Goal: Task Accomplishment & Management: Complete application form

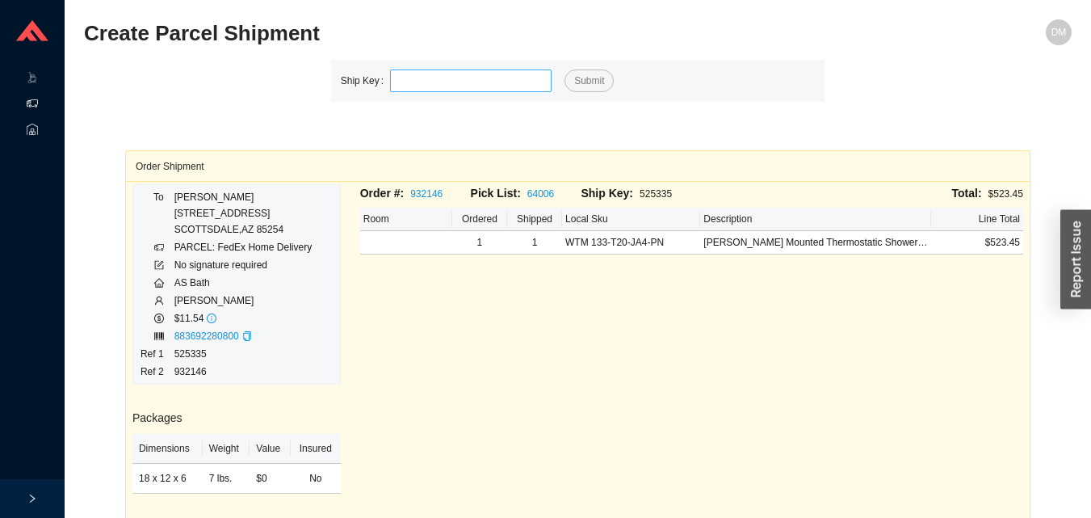
click at [484, 84] on input "tel" at bounding box center [471, 80] width 162 height 23
type input "525331"
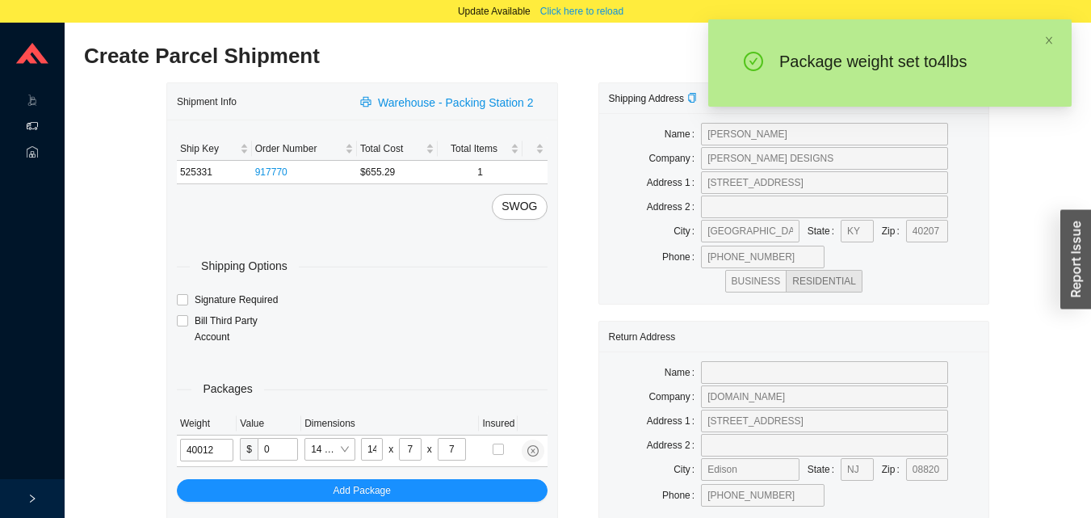
type input "4"
type input "18"
type input "12"
type input "6"
type input "4"
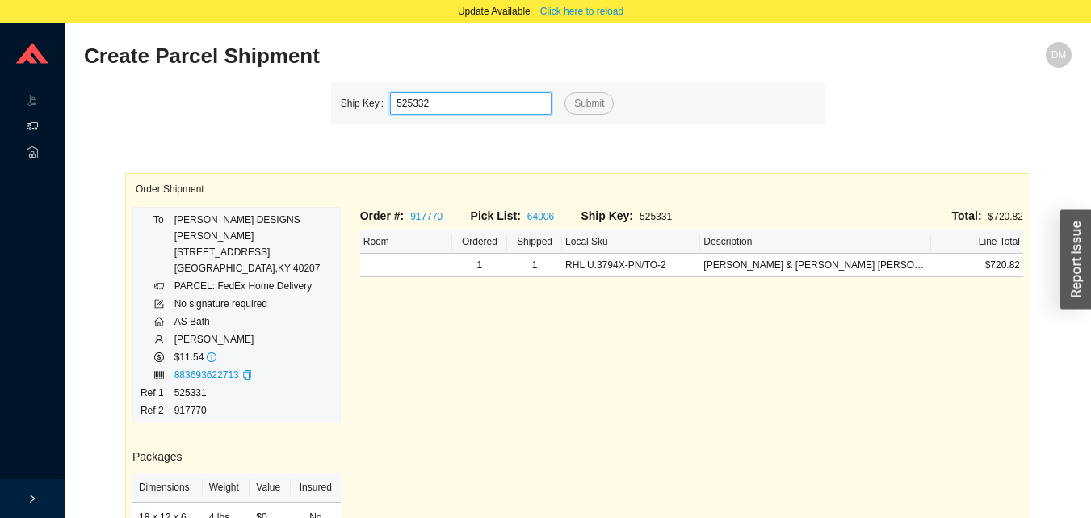
type input "525332"
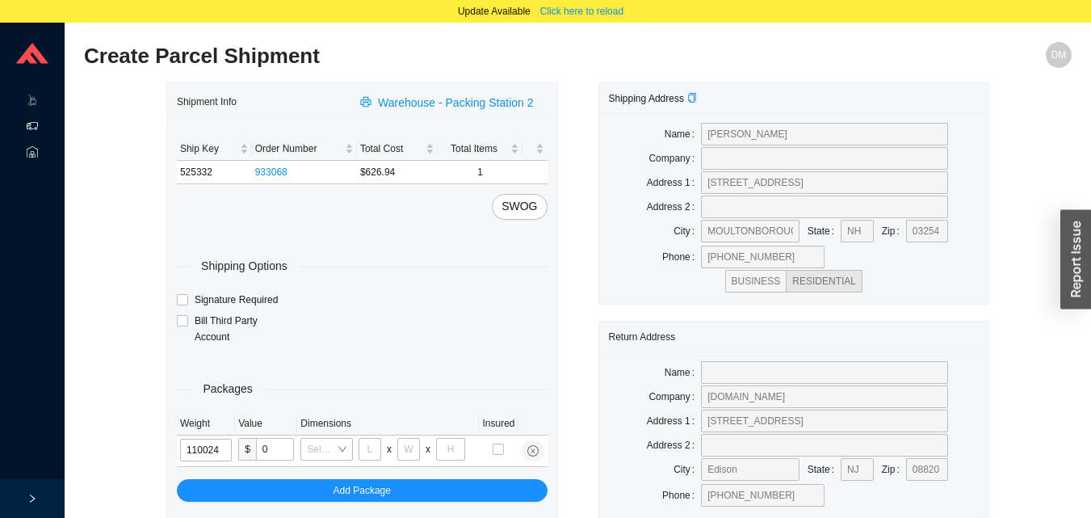
type input "11"
type input "28"
type input "19"
type input "6"
type input "11"
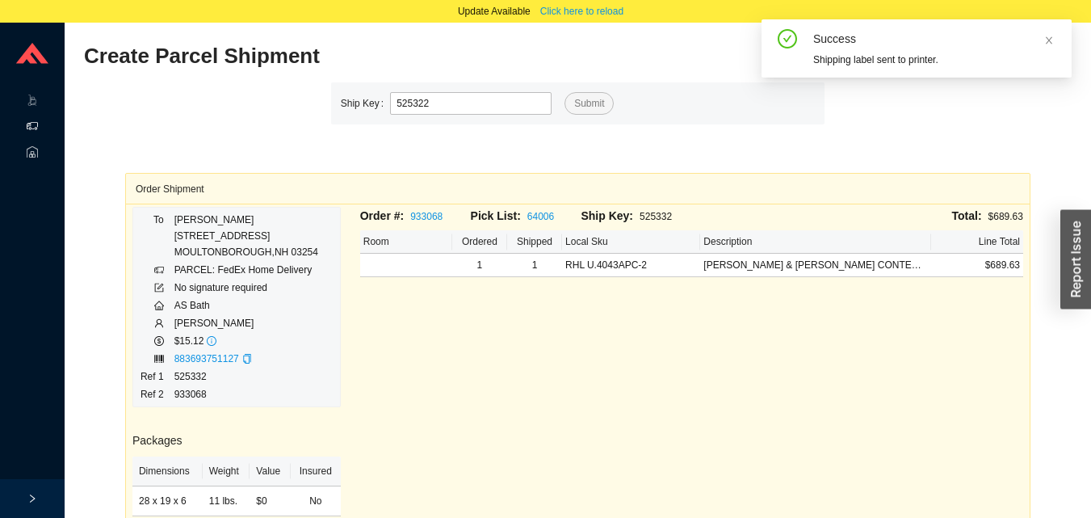
type input "525322"
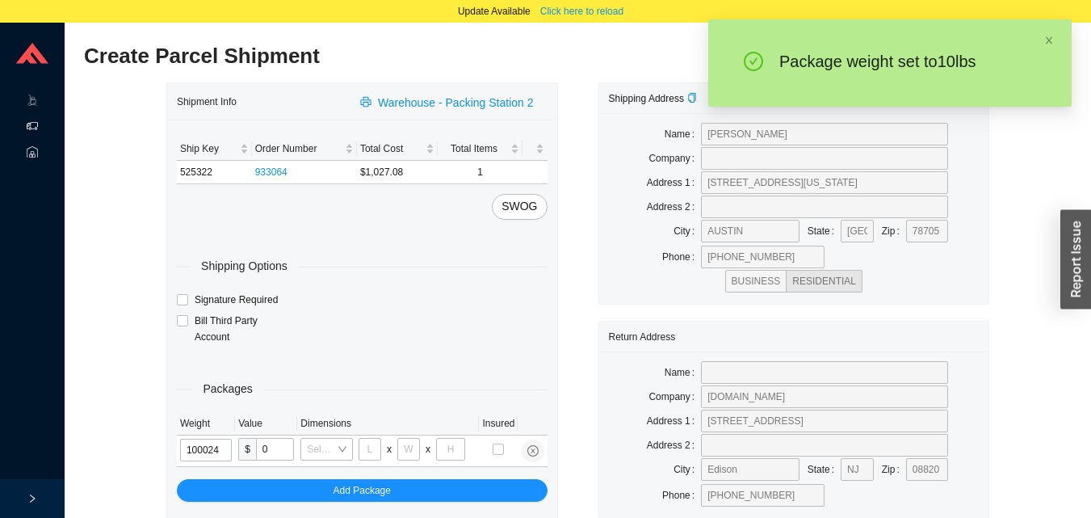
type input "10"
type input "28"
type input "19"
type input "6"
type input "10"
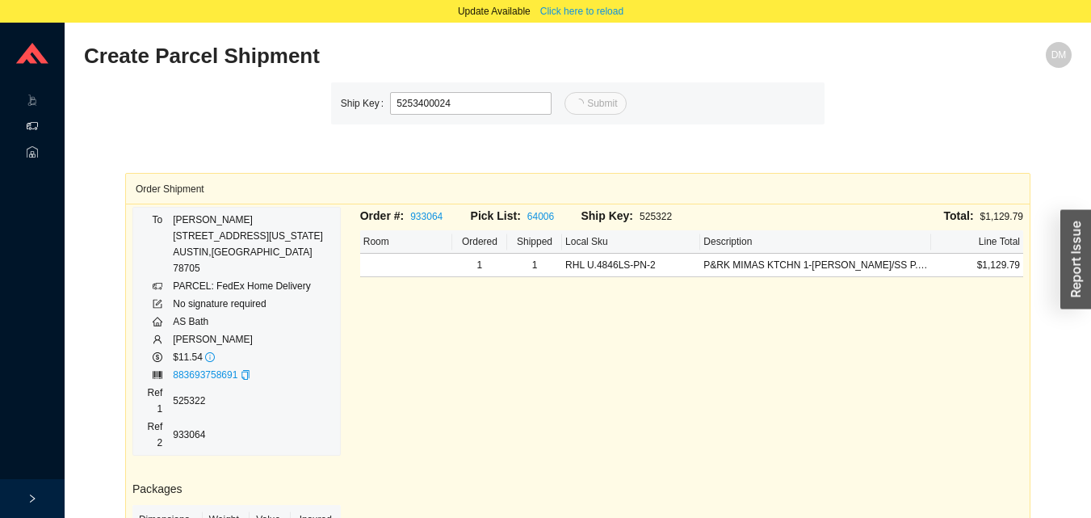
type input "24"
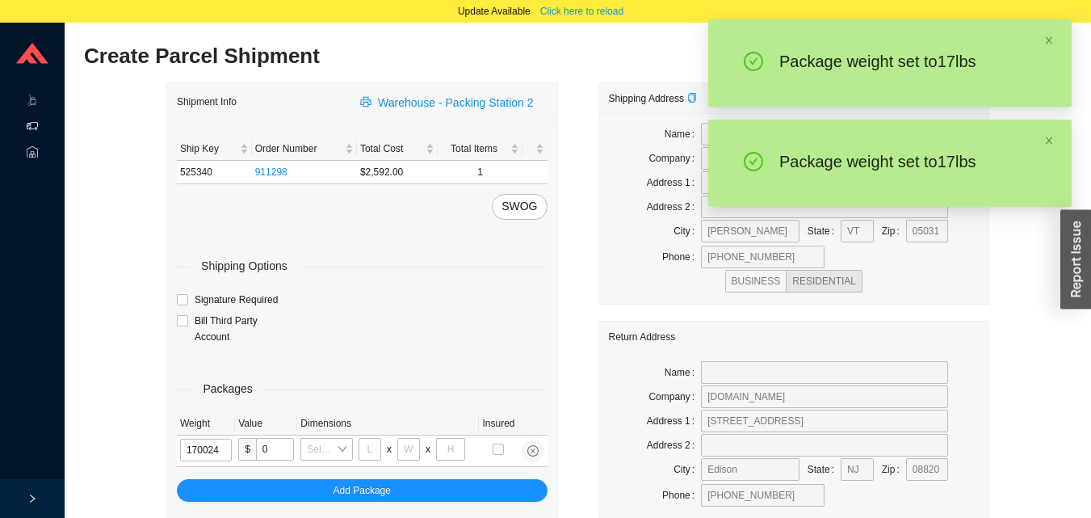
type input "17"
type input "28"
type input "19"
type input "6"
type input "17"
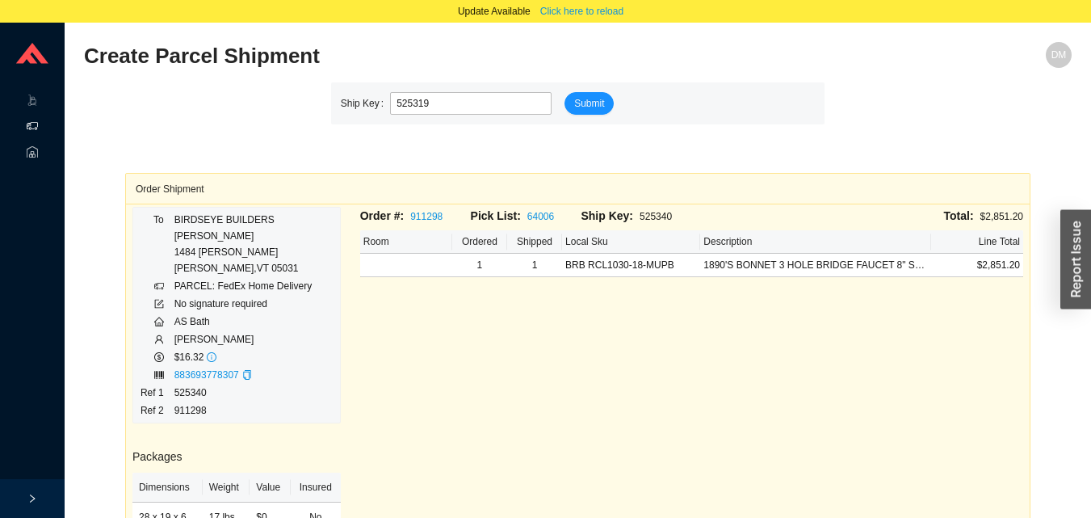
type input "525319"
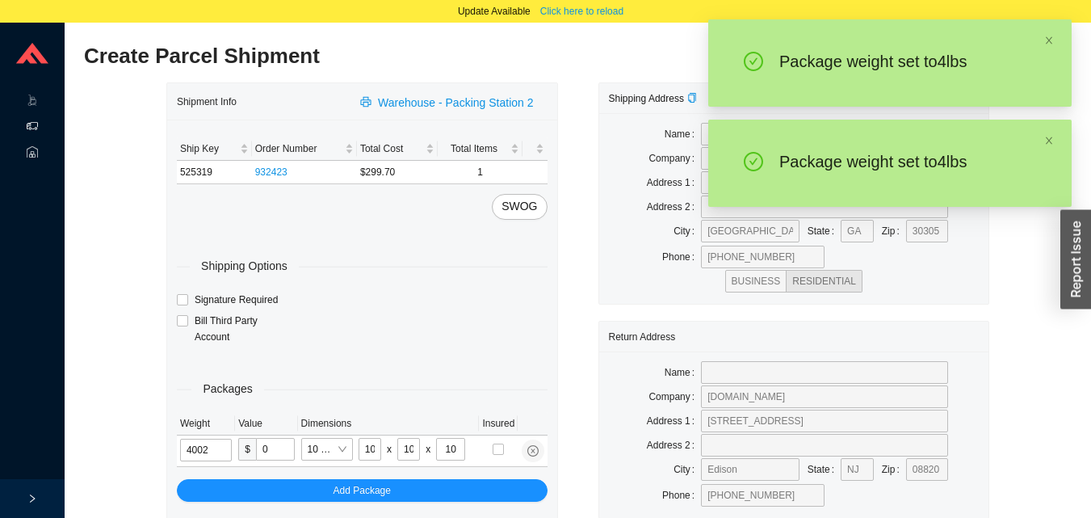
type input "4"
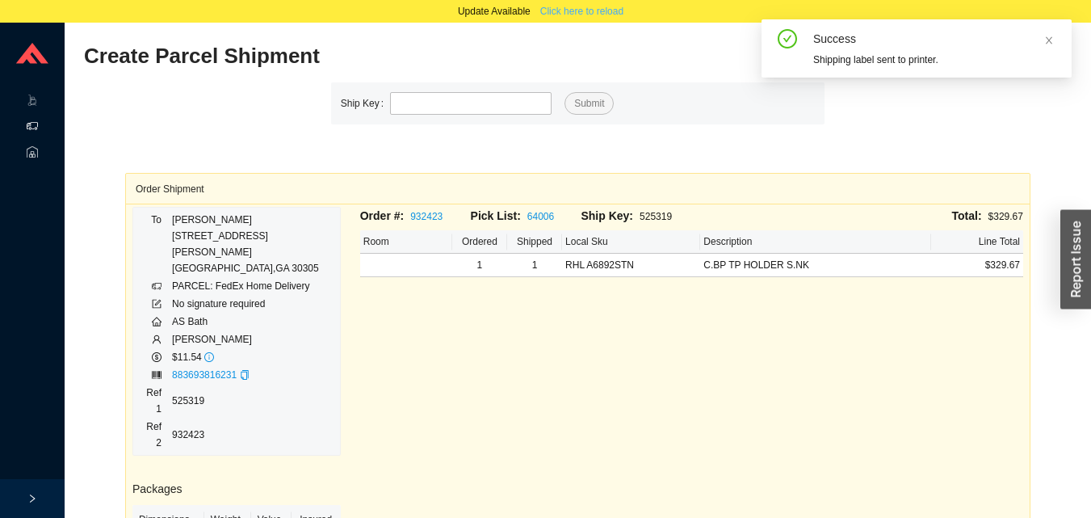
click at [597, 15] on span "Click here to reload" at bounding box center [581, 11] width 83 height 16
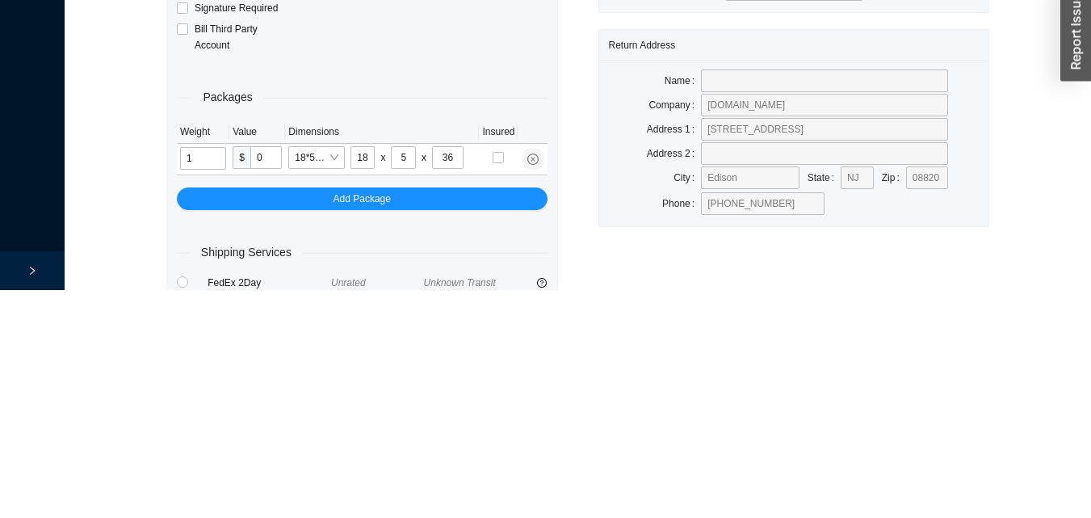
scroll to position [54, 0]
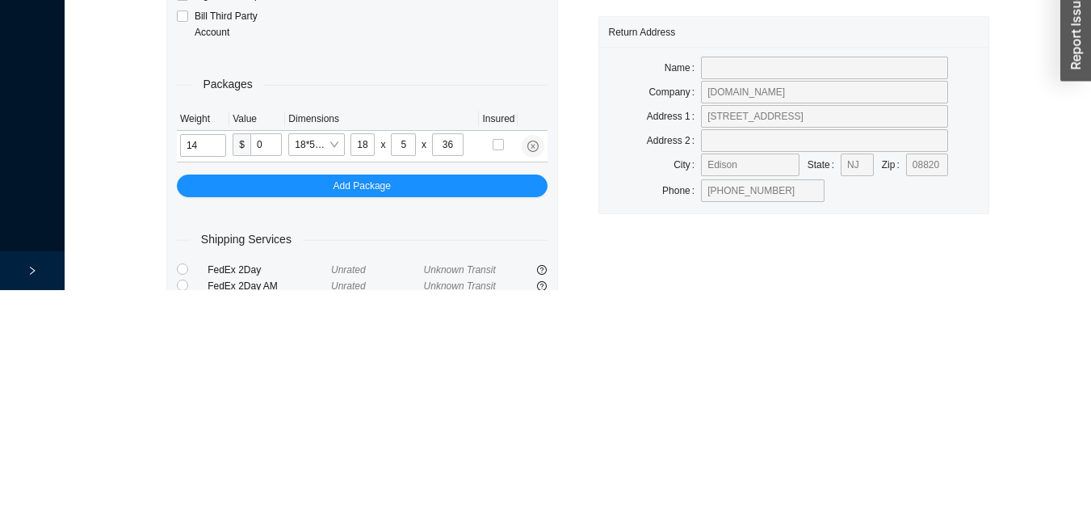
type input "14"
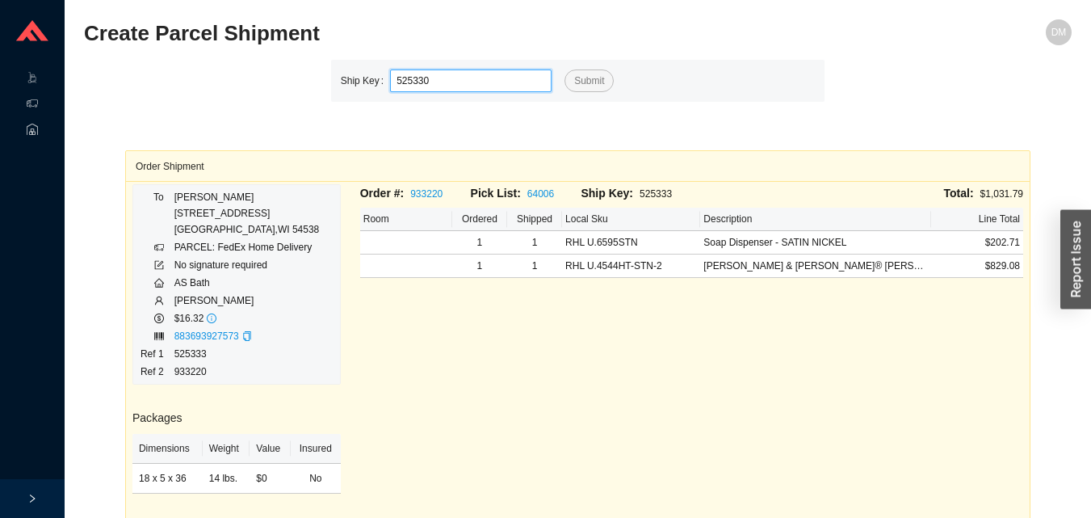
type input "525330"
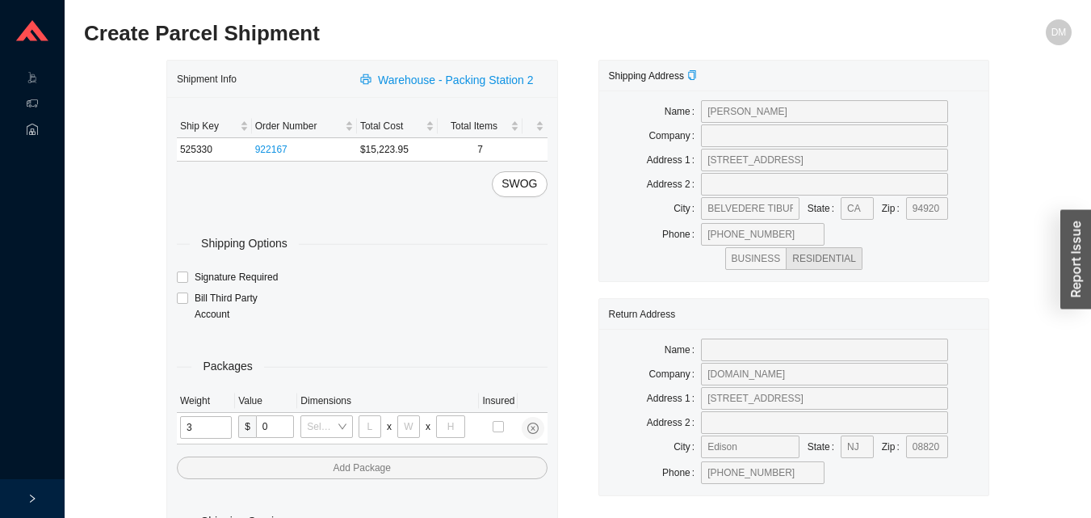
type input "31"
type input "24"
type input "16"
click at [219, 433] on input "tel" at bounding box center [207, 427] width 54 height 23
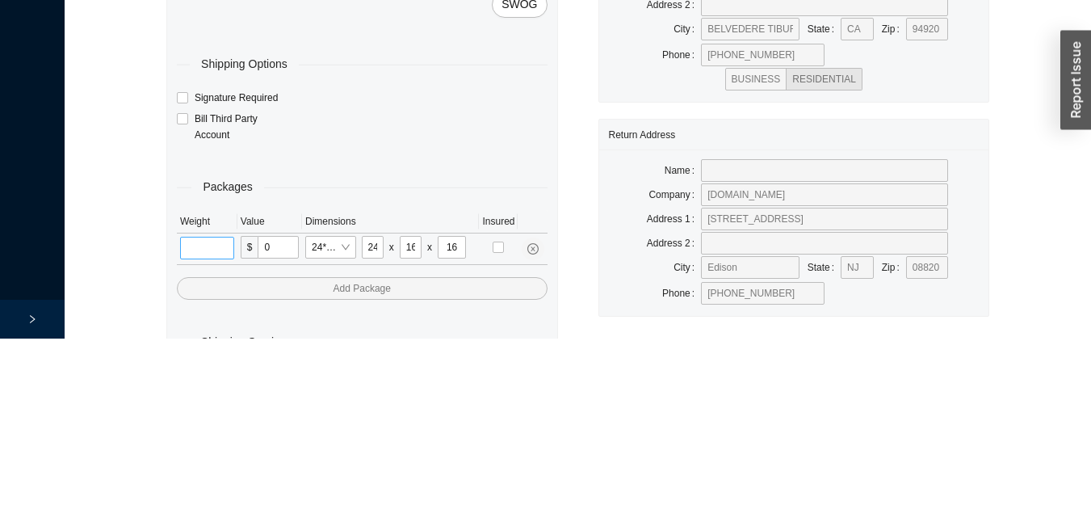
scroll to position [54, 0]
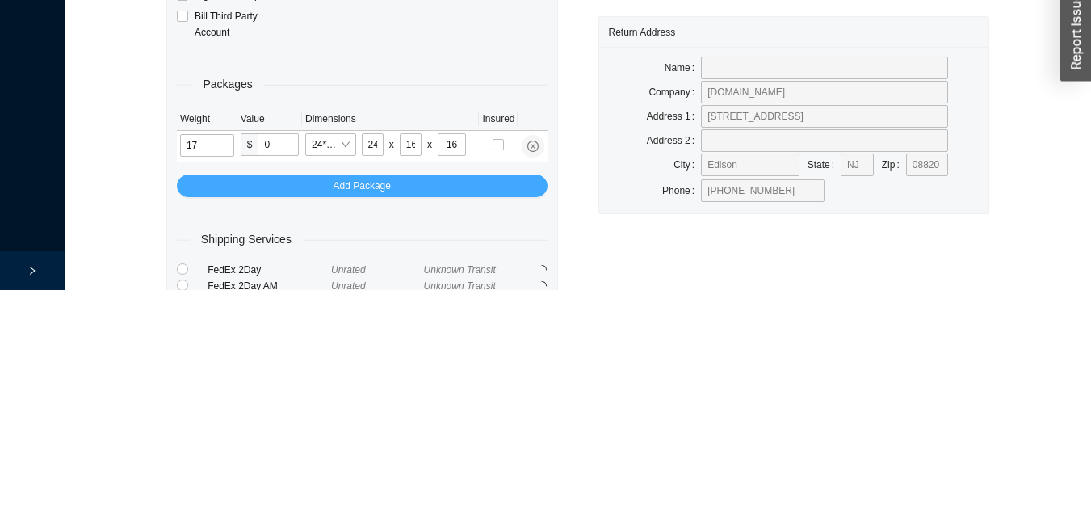
type input "17"
click at [463, 418] on button "Add Package" at bounding box center [362, 413] width 371 height 23
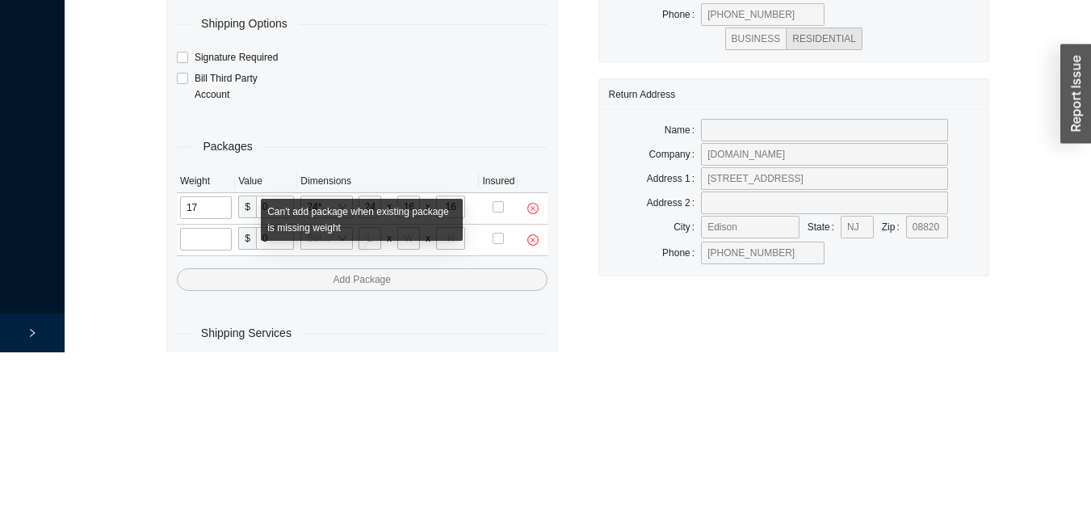
scroll to position [86, 0]
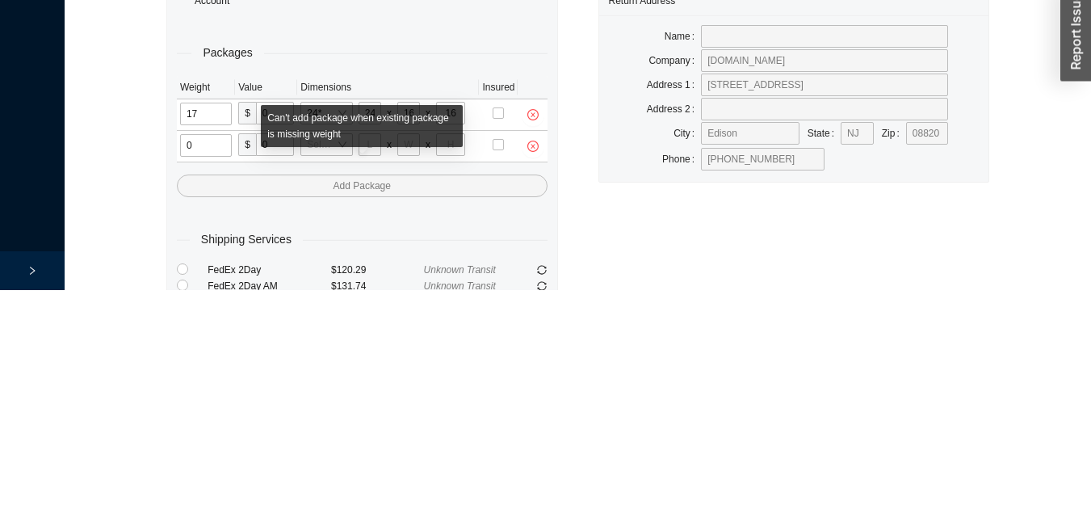
type input "6"
type input "21"
type input "5"
type input "49"
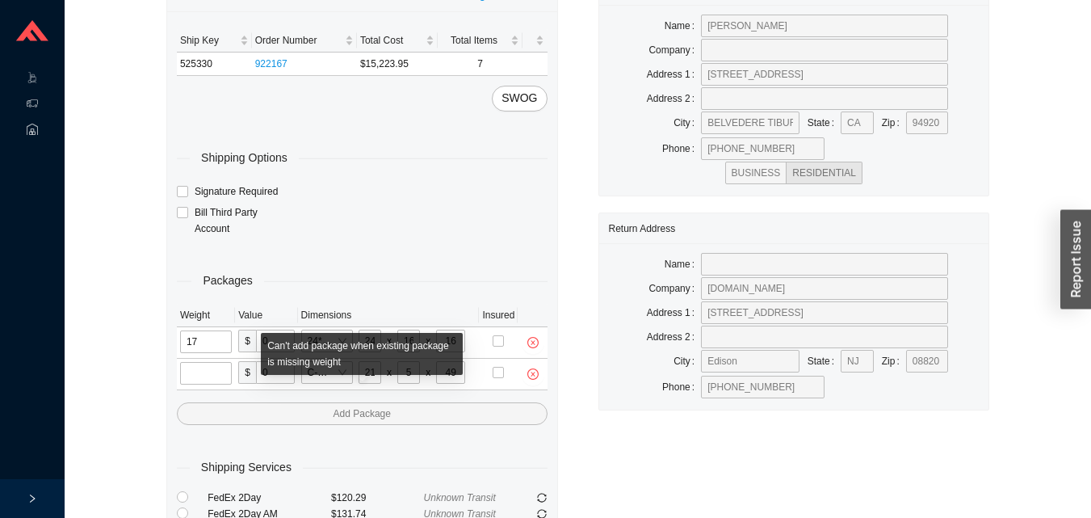
click at [203, 378] on input "tel" at bounding box center [206, 373] width 52 height 23
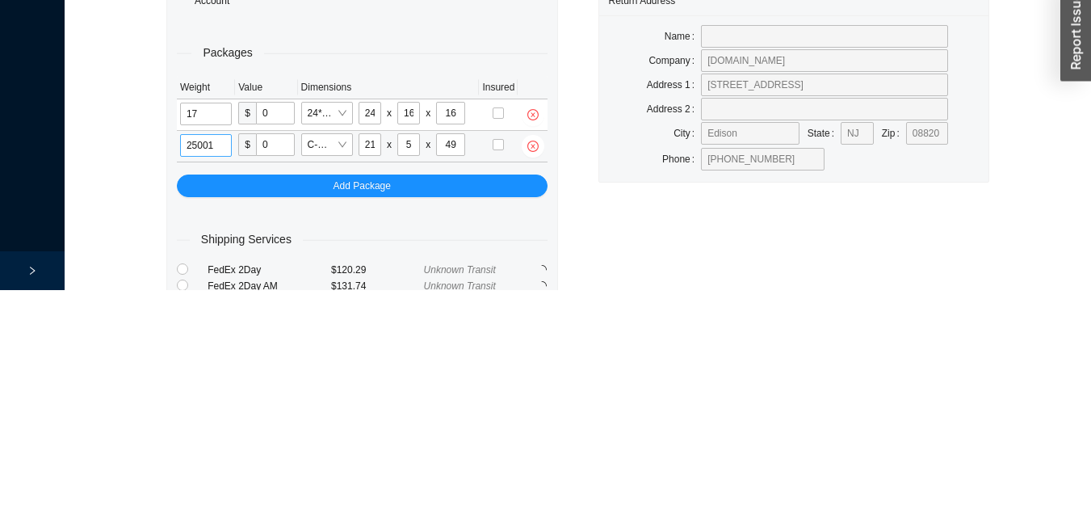
type input "25"
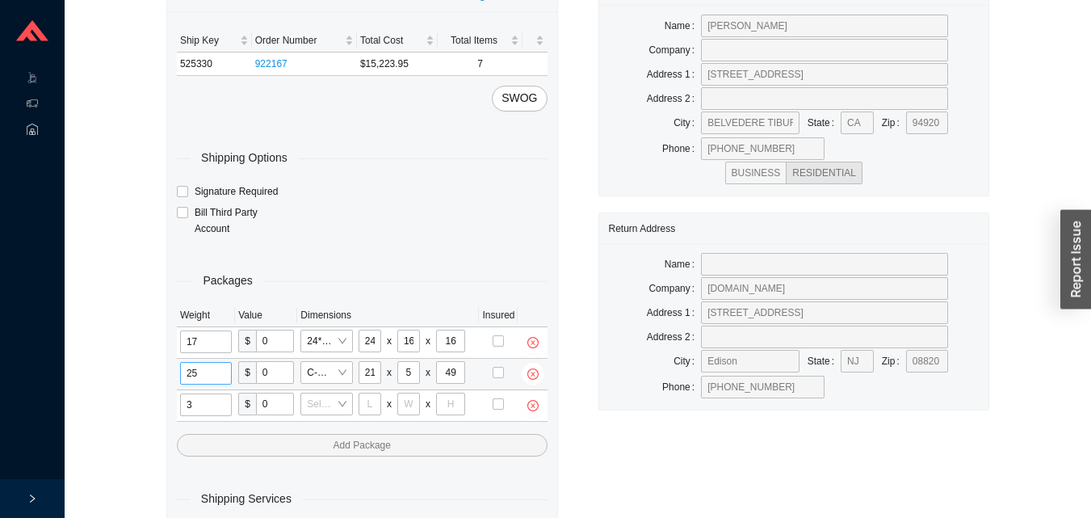
type input "35"
type input "30"
type input "15"
click at [211, 411] on input "tel" at bounding box center [206, 404] width 52 height 23
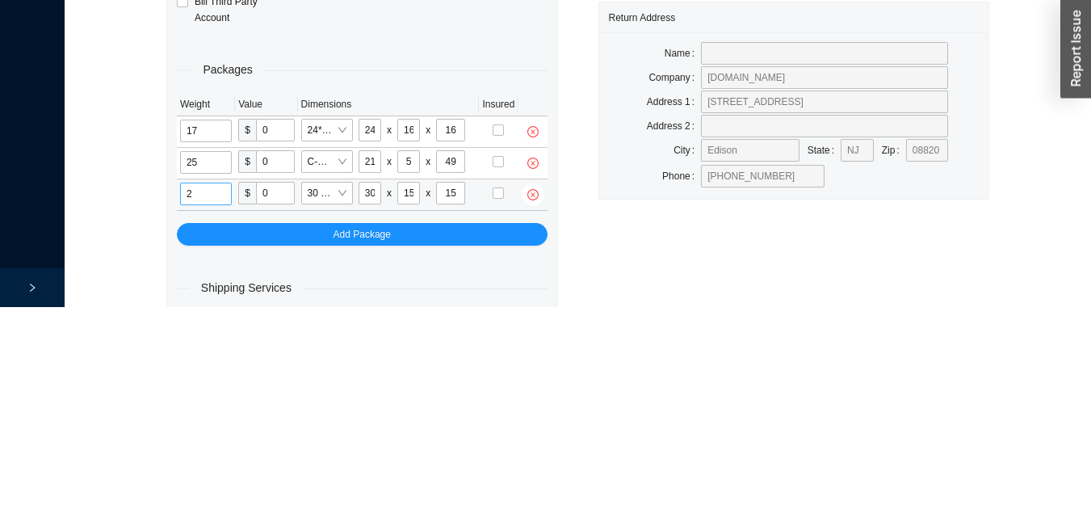
scroll to position [117, 0]
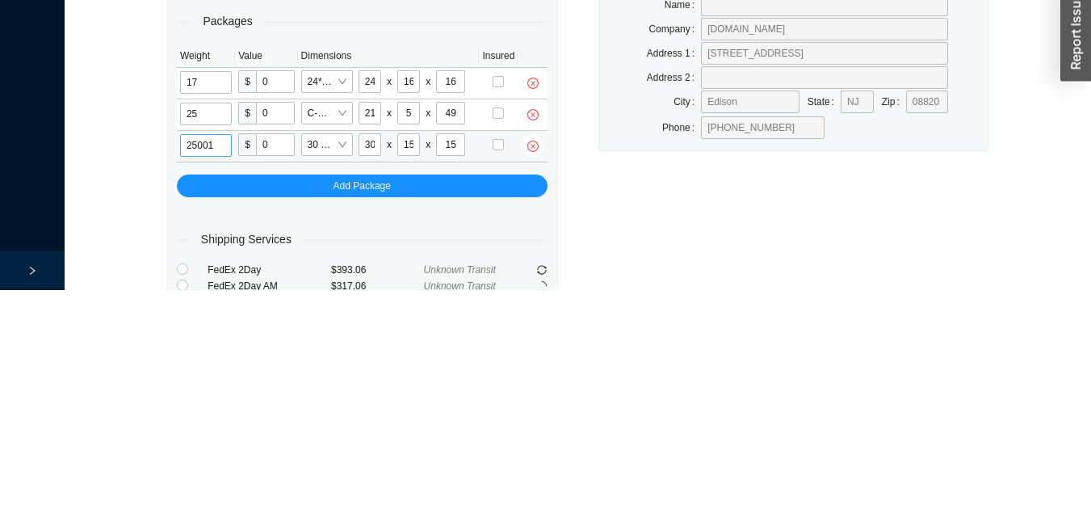
type input "25"
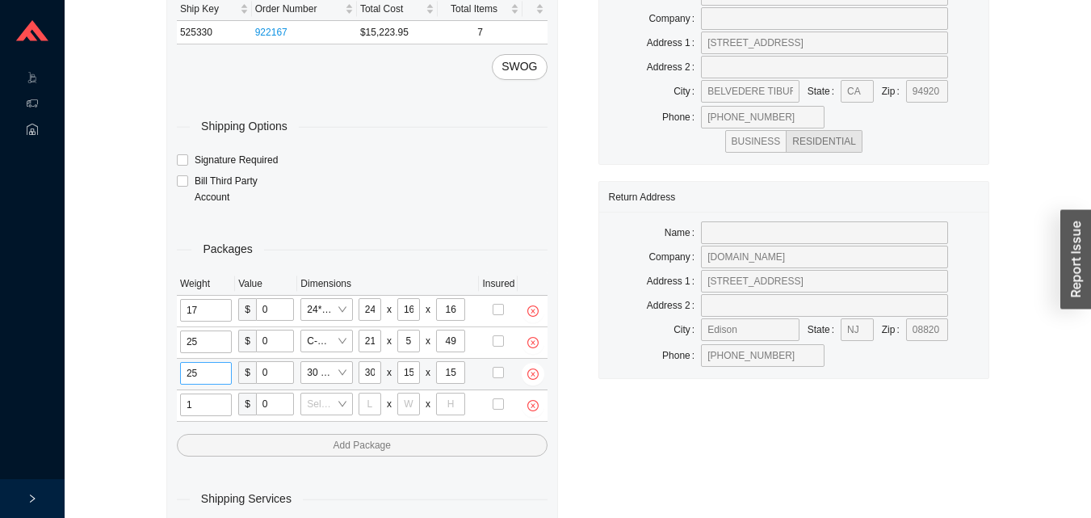
type input "10"
type input "30"
type input "24"
type input "12"
click at [209, 411] on input "tel" at bounding box center [206, 404] width 52 height 23
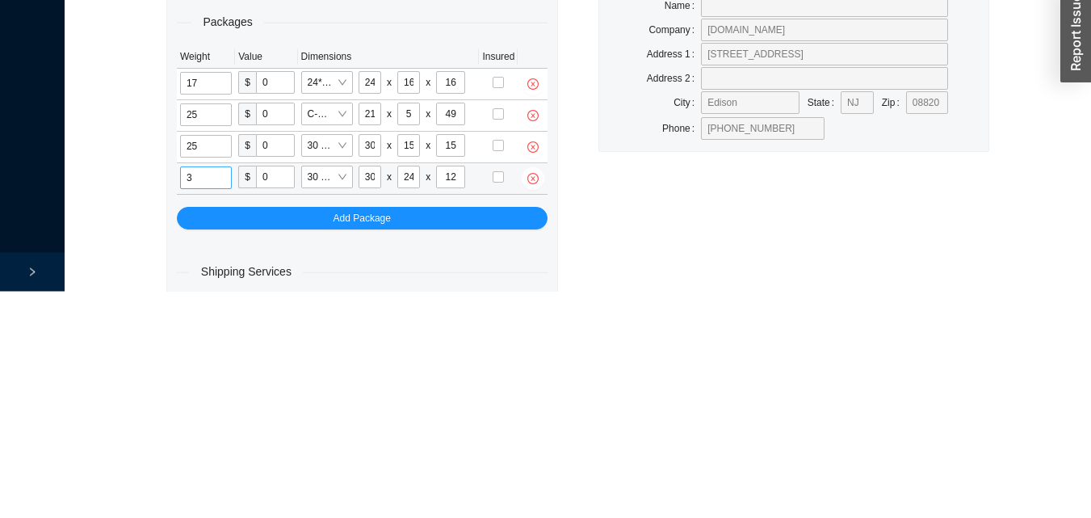
scroll to position [149, 0]
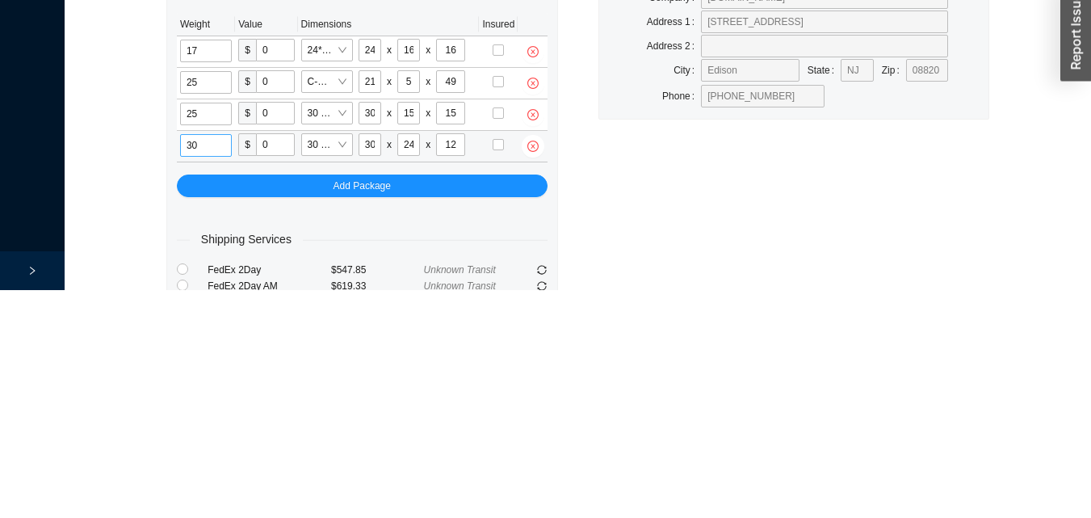
type input "30"
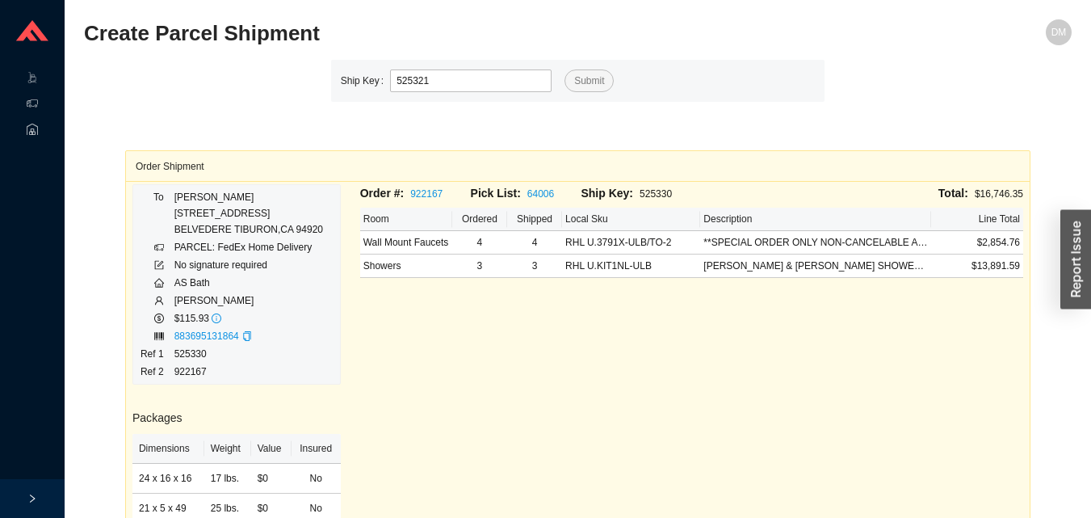
type input "525321"
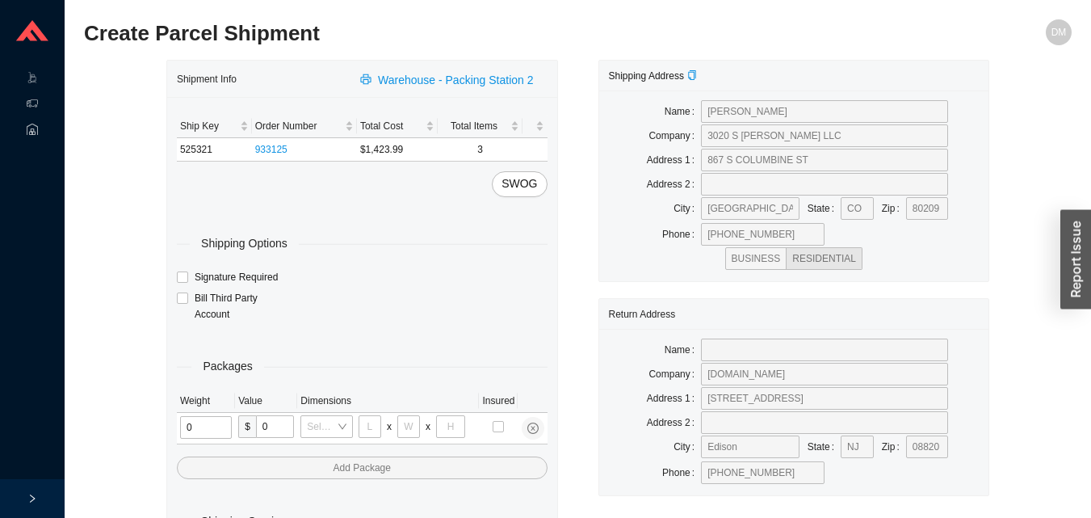
type input "2"
type input "18"
type input "8"
type input "42"
click at [207, 430] on input "tel" at bounding box center [204, 427] width 48 height 23
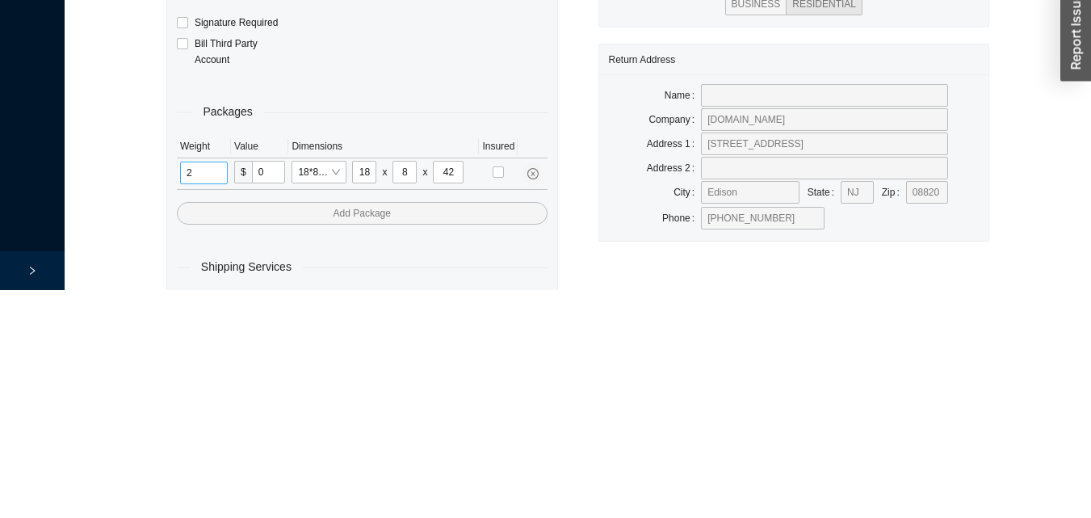
scroll to position [54, 0]
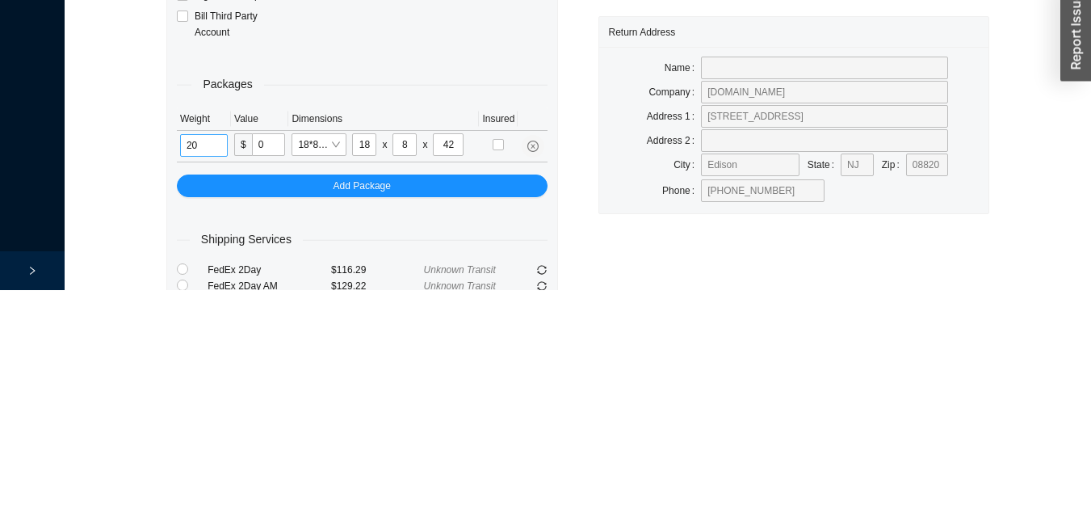
type input "20"
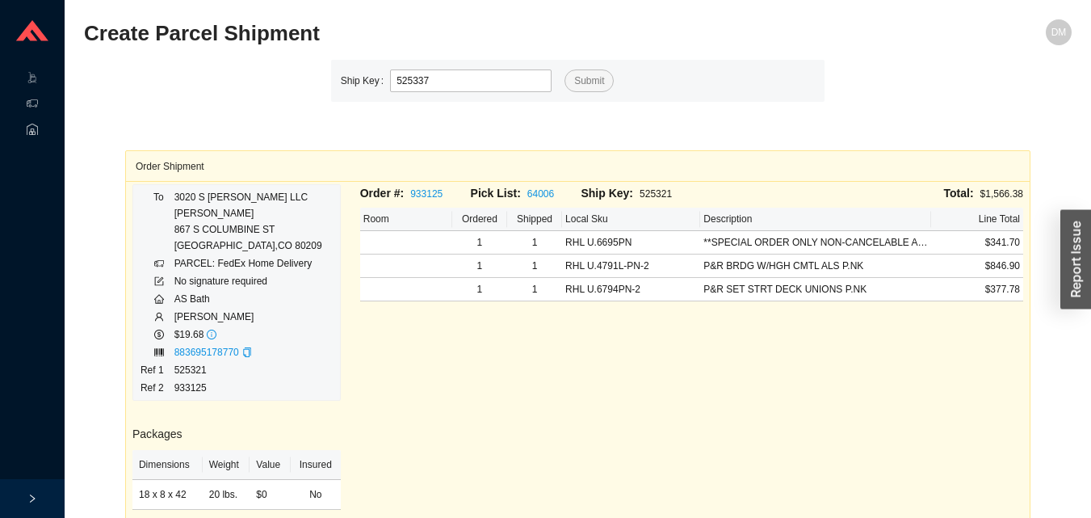
type input "525337"
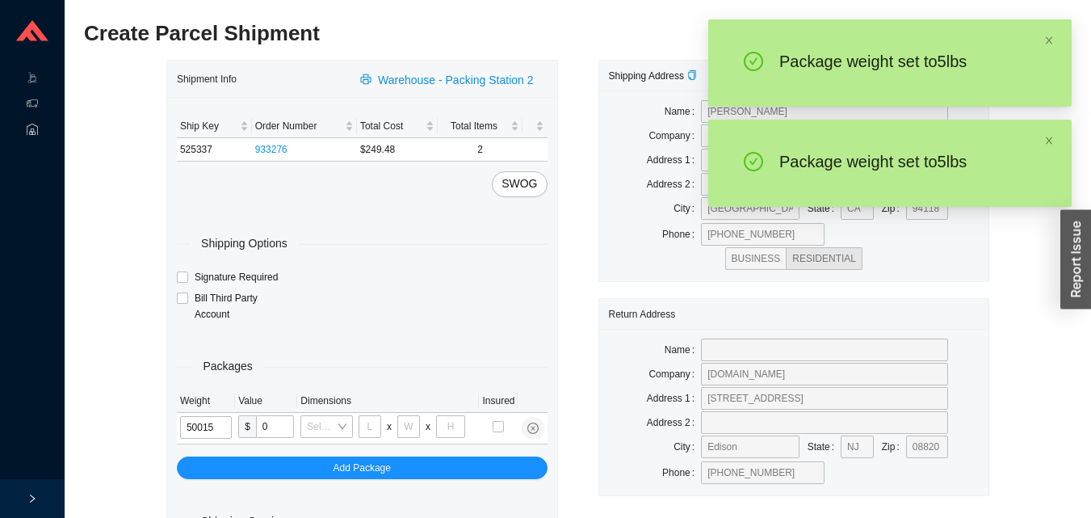
type input "5"
type input "8"
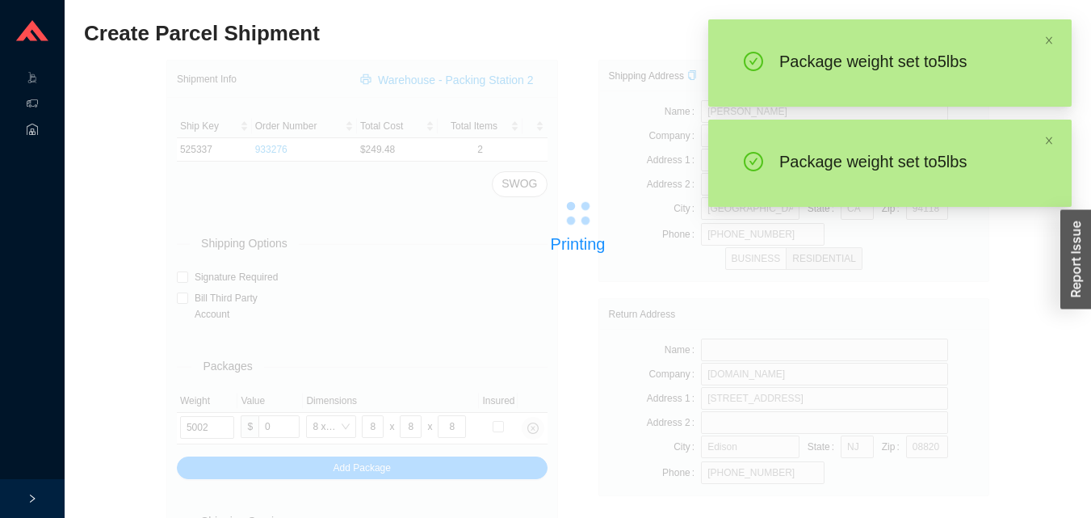
type input "5"
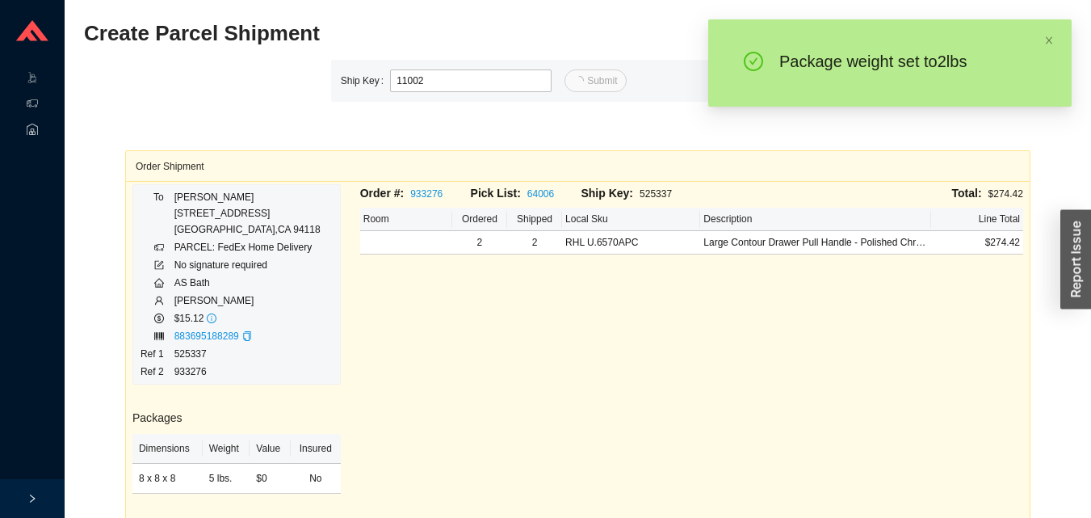
type input "2"
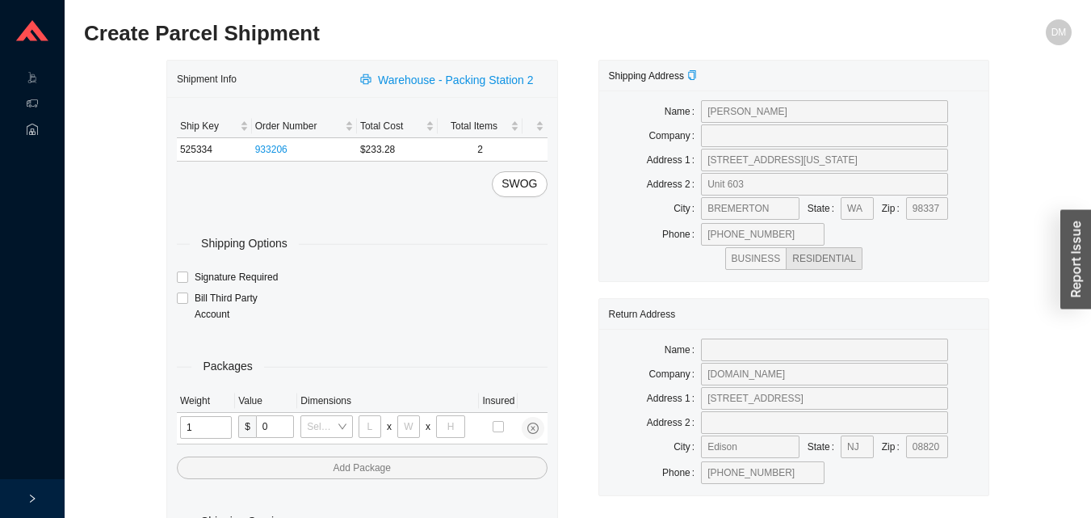
type input "11"
type input "14"
type input "7"
click at [204, 422] on input "tel" at bounding box center [206, 427] width 53 height 23
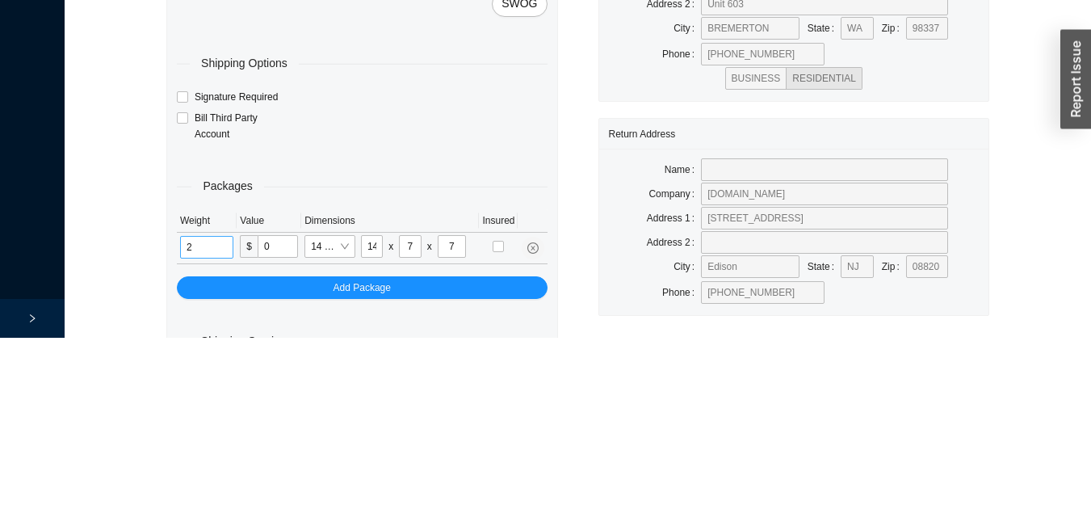
scroll to position [54, 0]
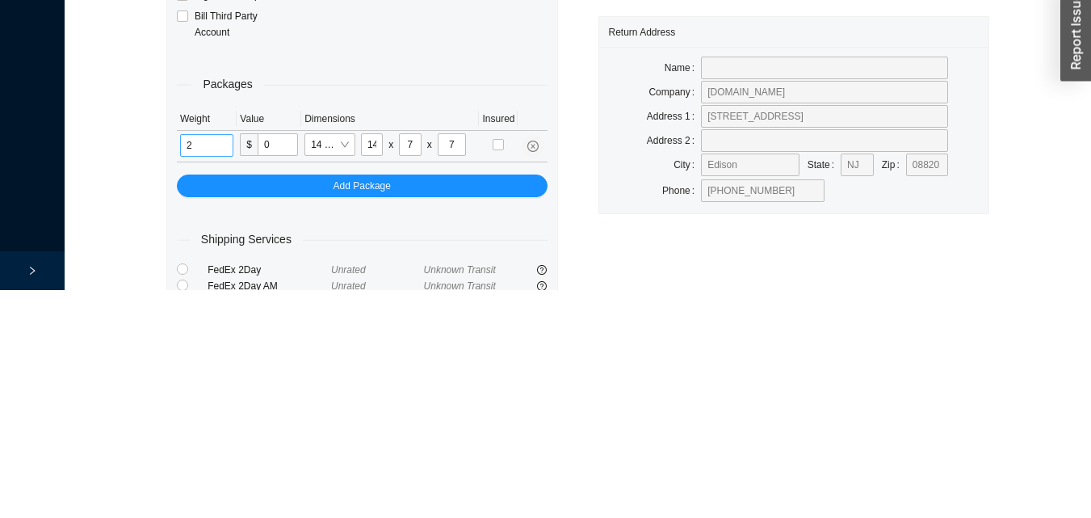
type input "2"
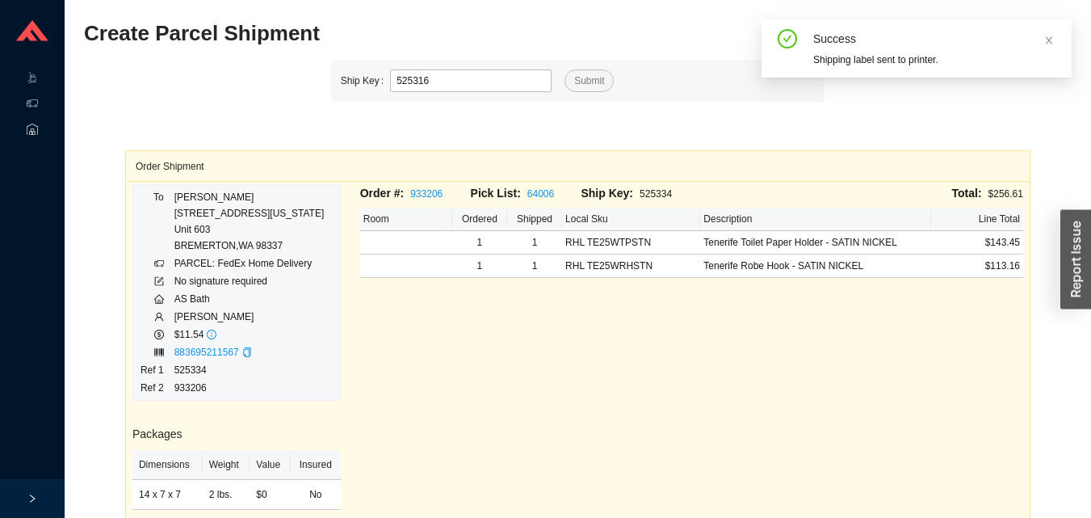
type input "525316"
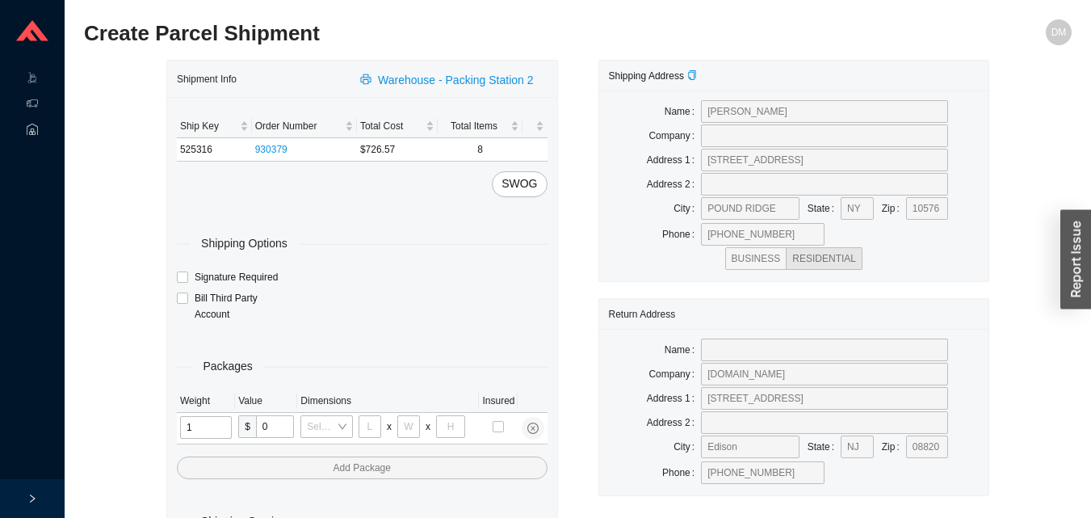
type input "12"
type input "18"
type input "12"
type input "6"
type input "2"
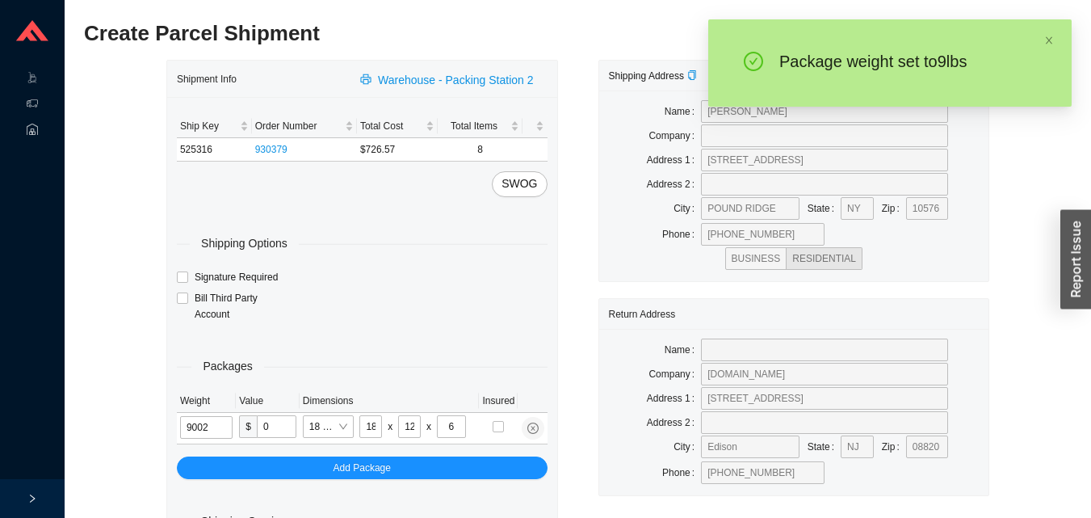
type input "9"
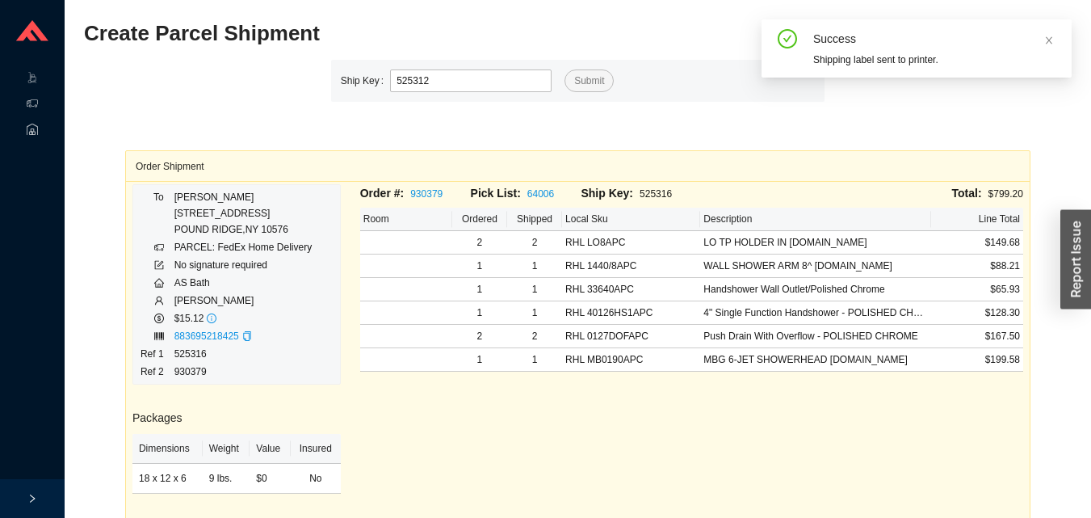
type input "525312"
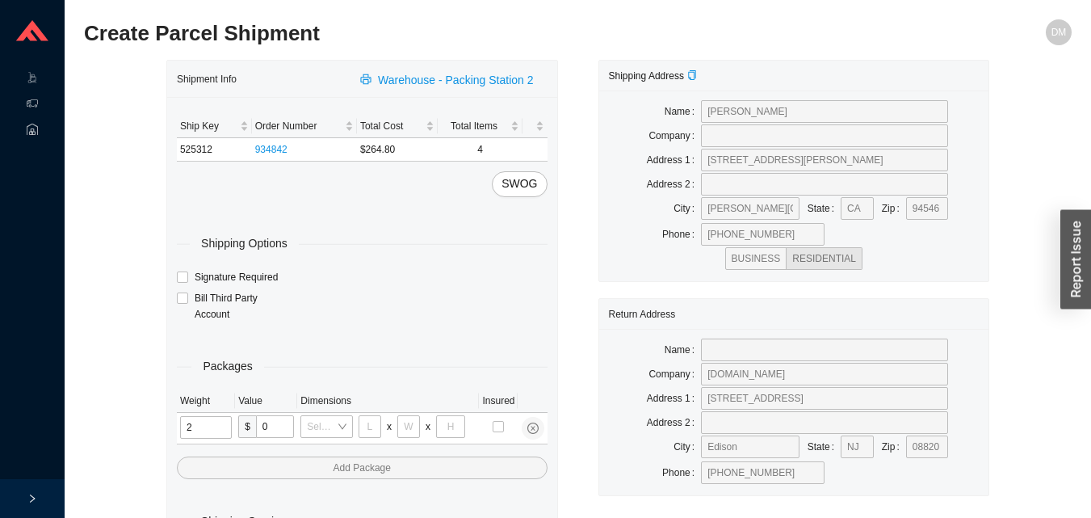
type input "25"
type input "28"
type input "16"
type input "7"
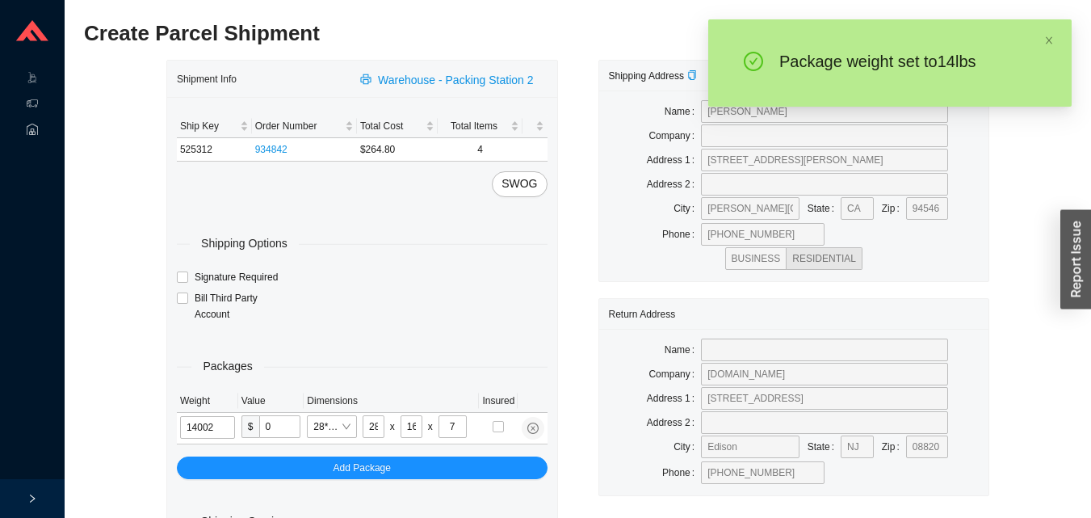
type input "14"
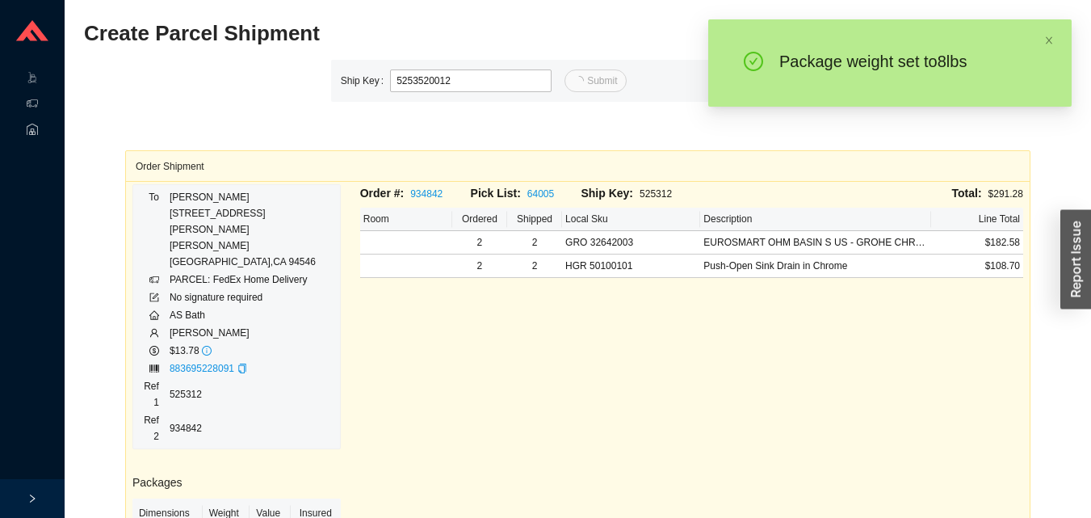
type input "12"
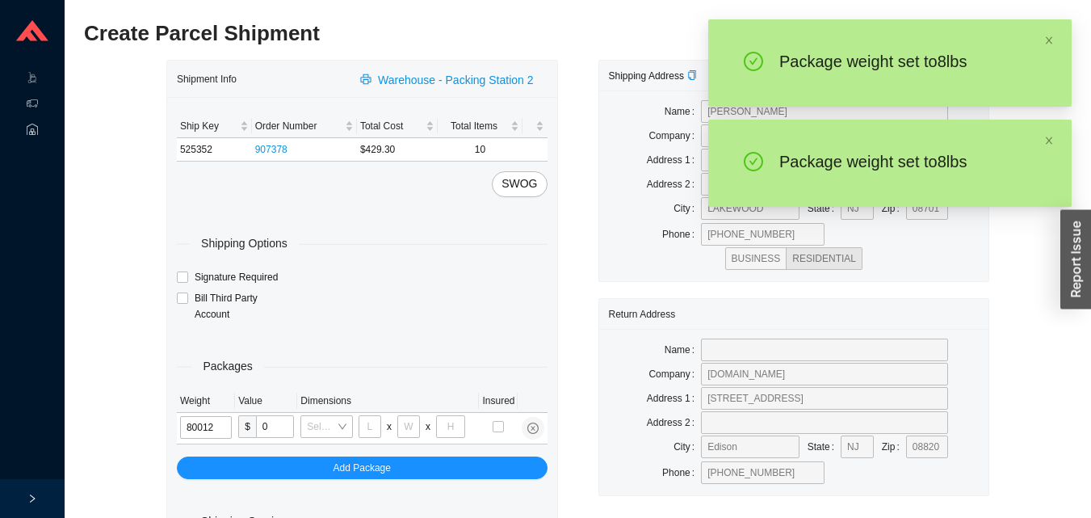
type input "8"
type input "18"
type input "12"
type input "6"
type input "8"
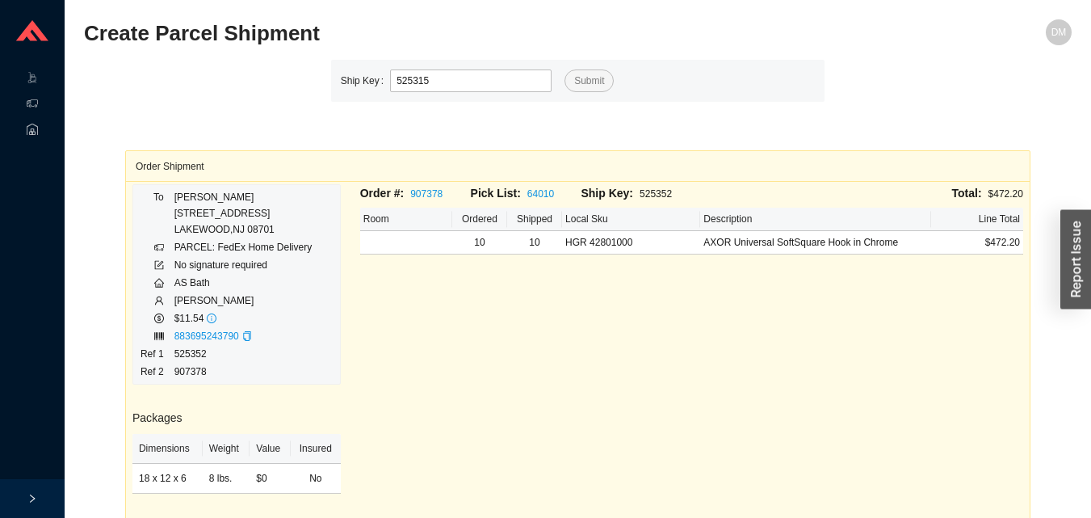
type input "525315"
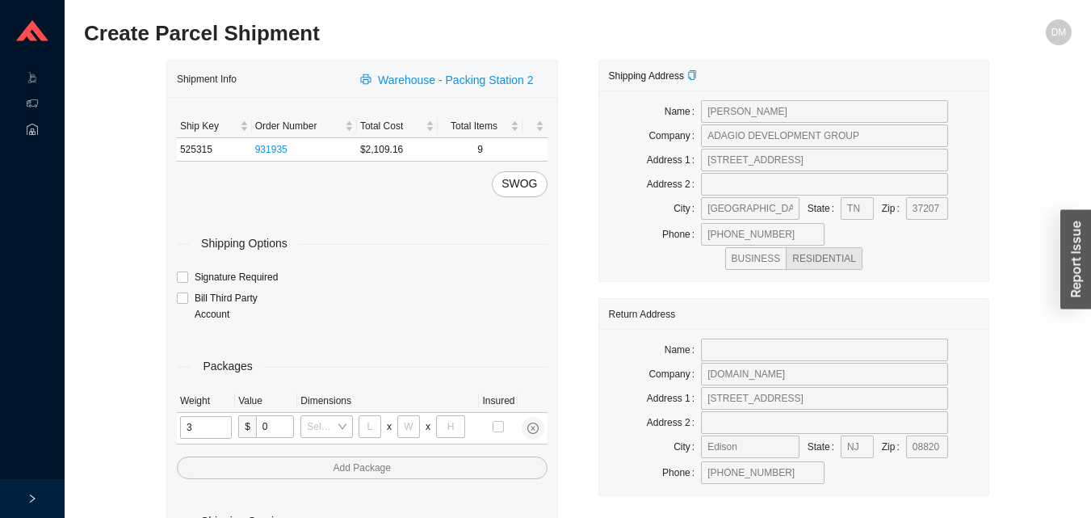
type input "31"
type input "24"
type input "16"
click at [212, 420] on input "tel" at bounding box center [207, 427] width 54 height 23
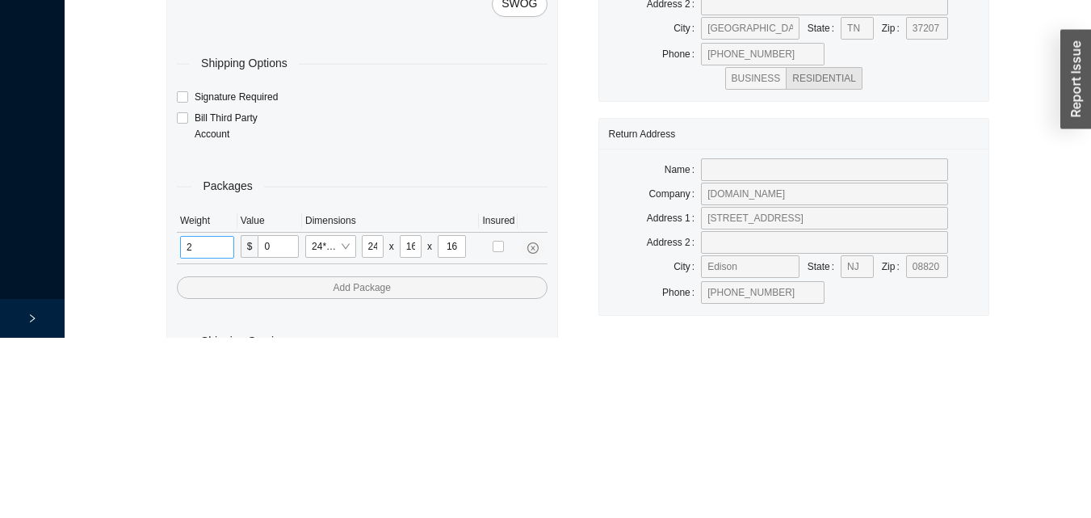
scroll to position [54, 0]
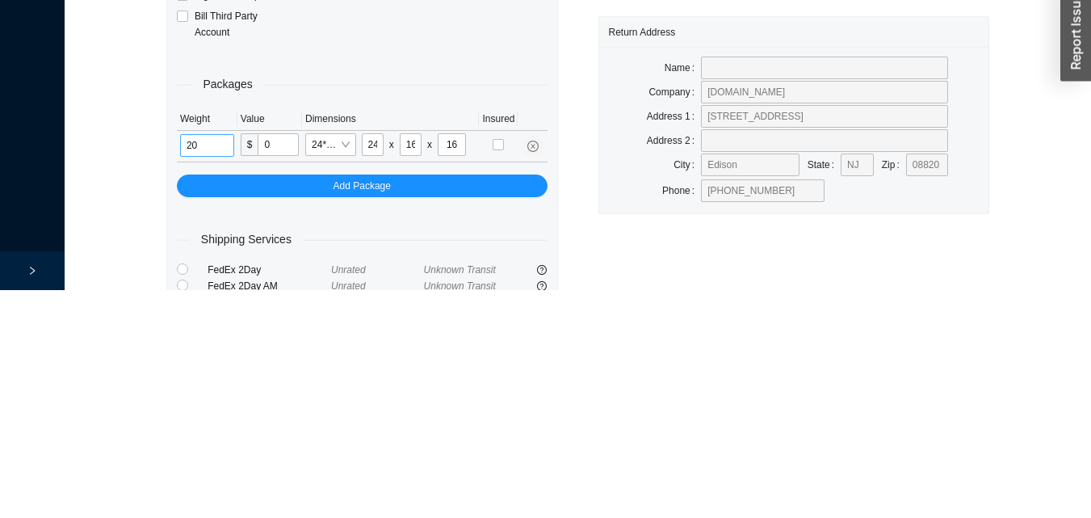
type input "20"
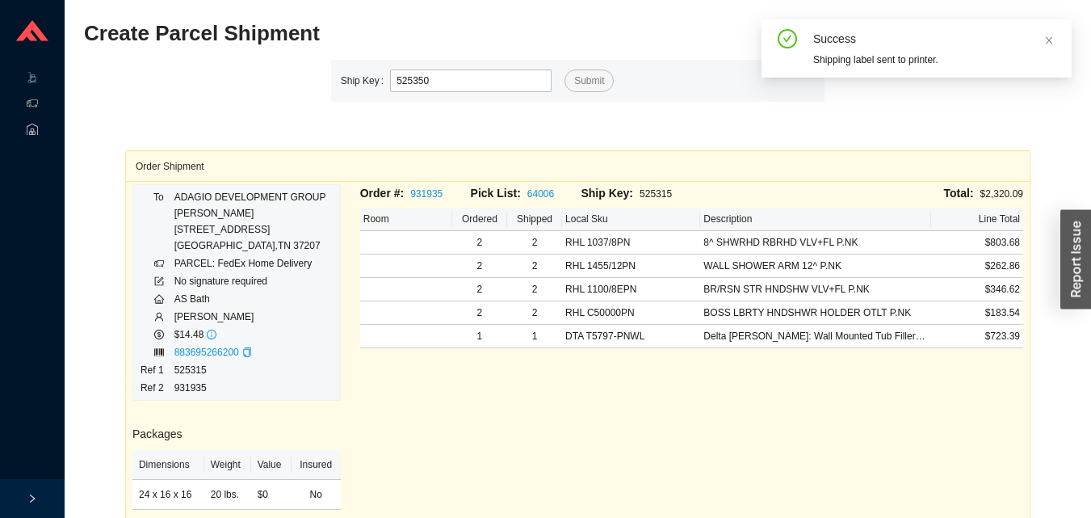
type input "525350"
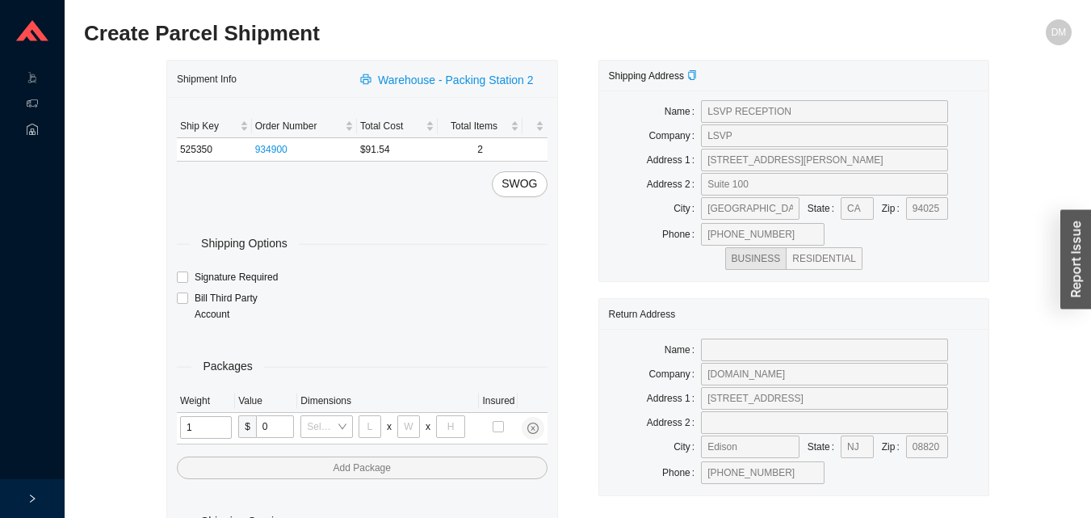
type input "11"
type input "14"
type input "7"
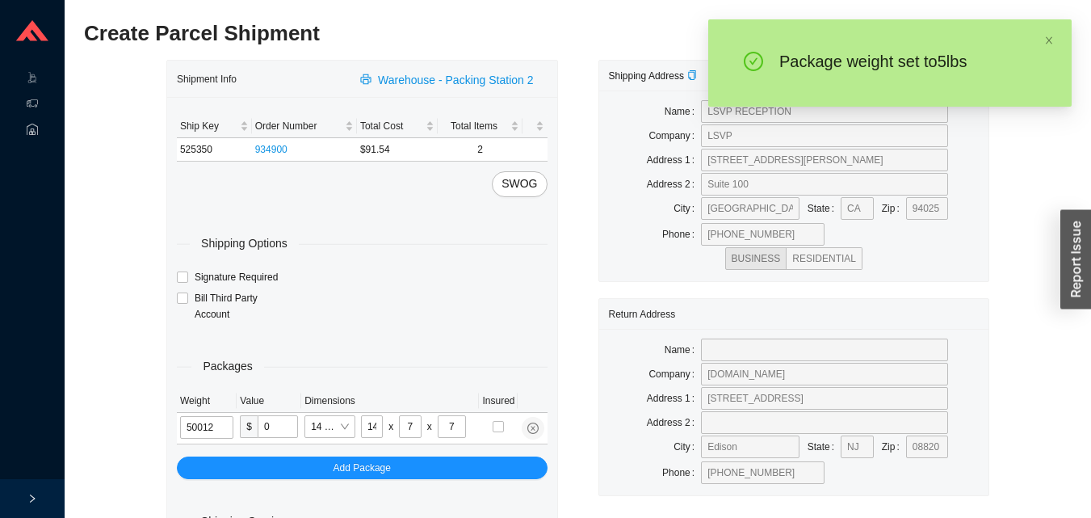
type input "5"
type input "18"
type input "12"
type input "6"
type input "5"
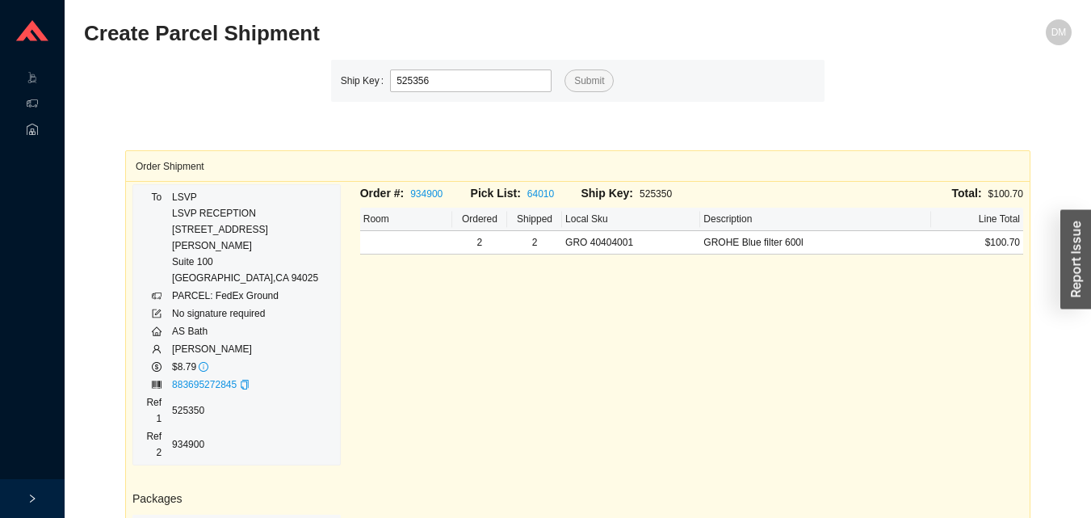
type input "525356"
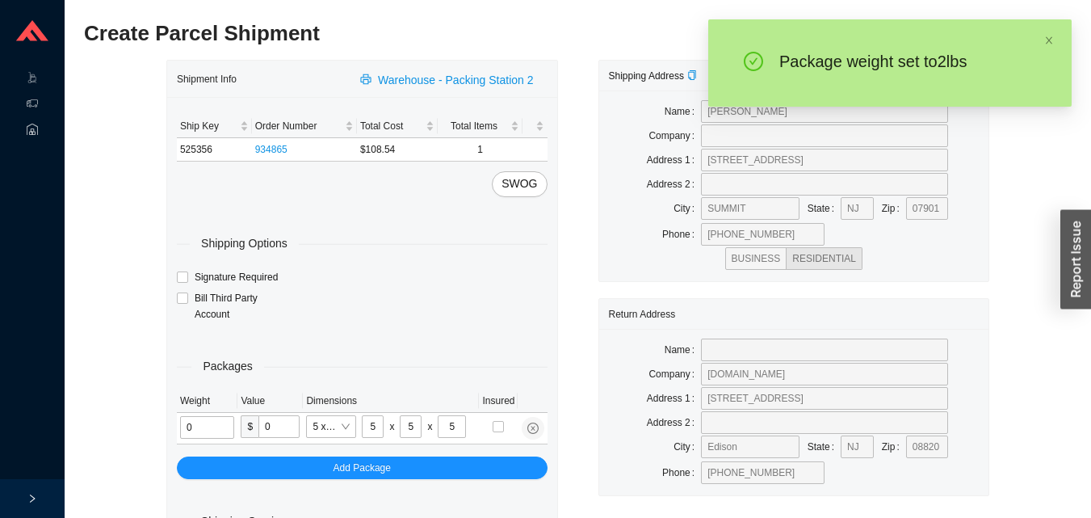
type input "2"
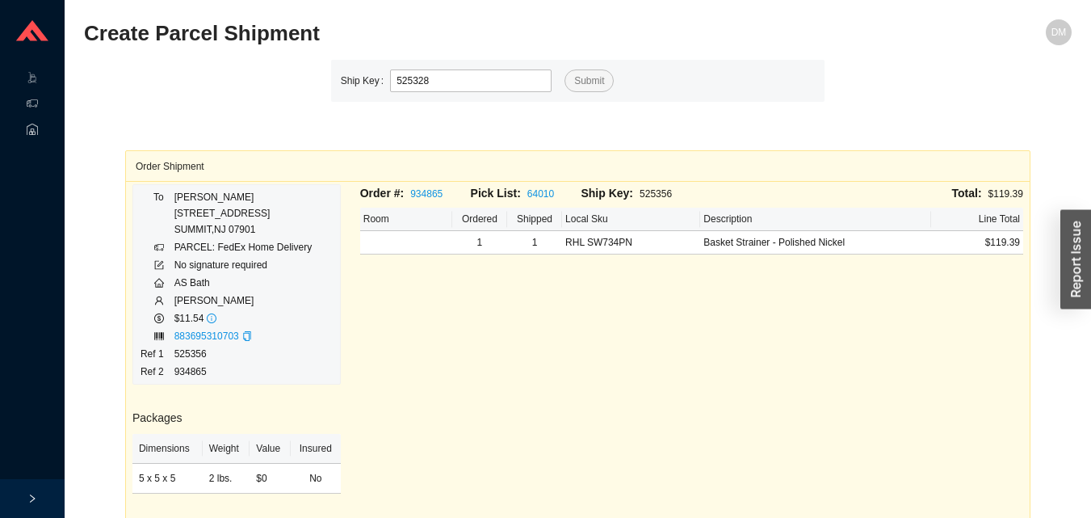
type input "525328"
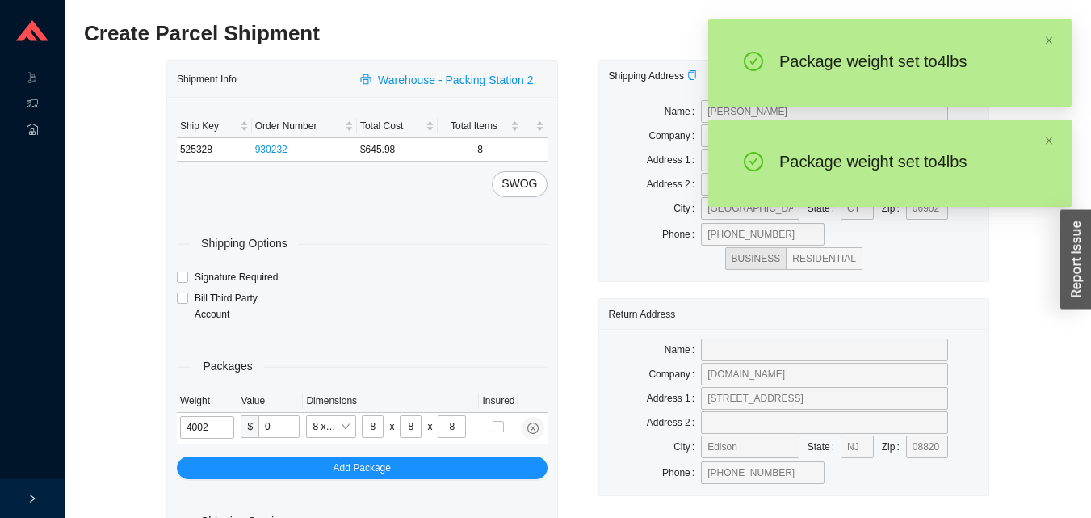
type input "4"
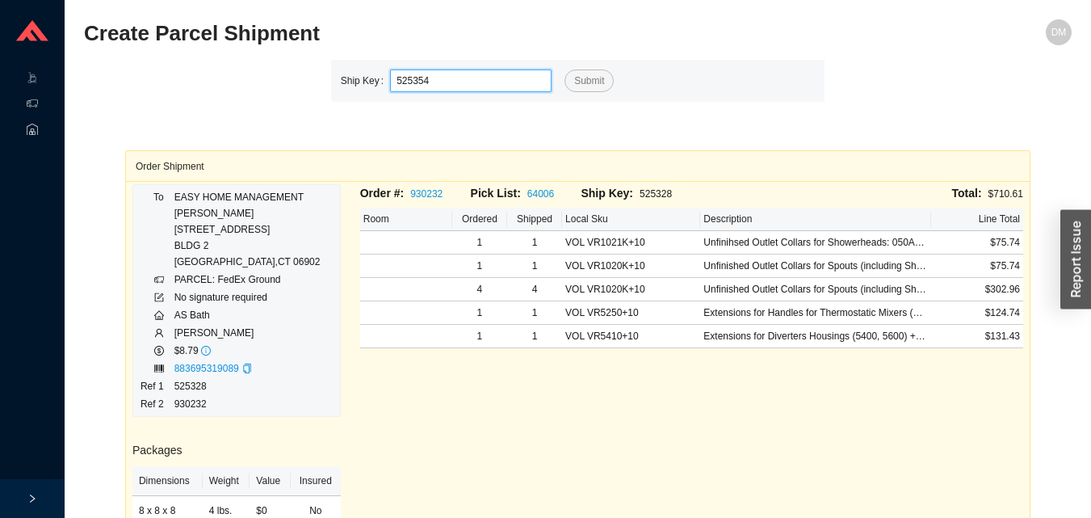
type input "525354"
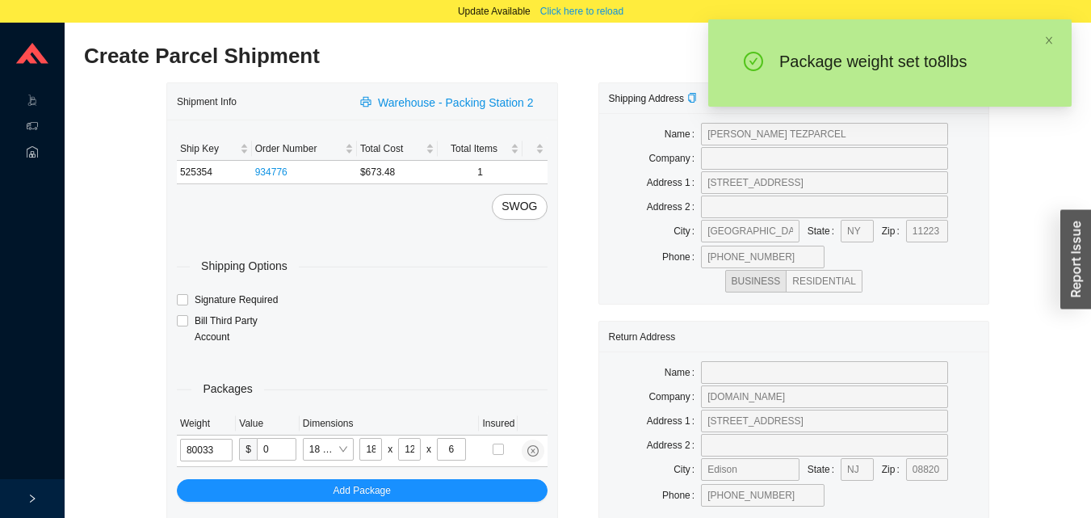
type input "8"
type input "24"
type input "14"
type input "4"
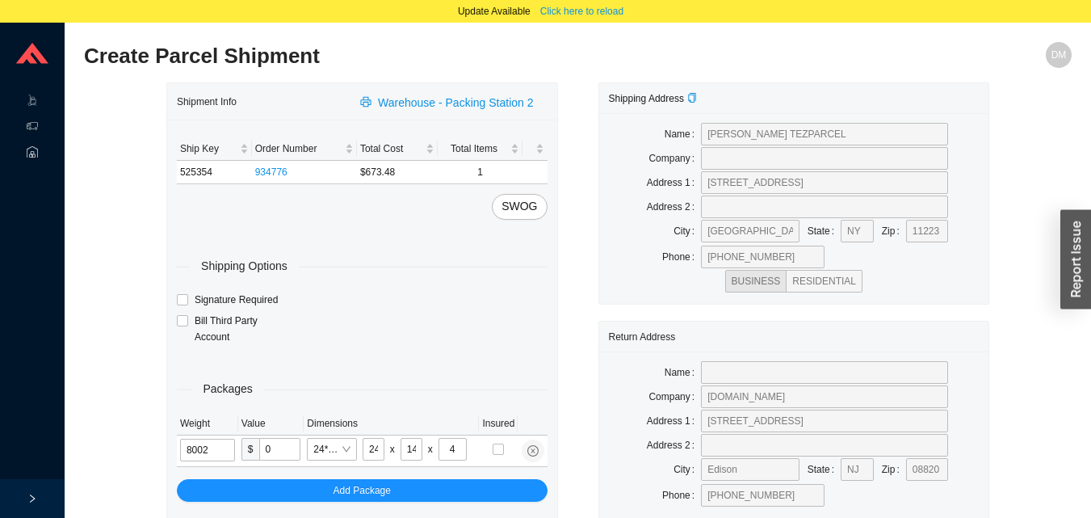
type input "8"
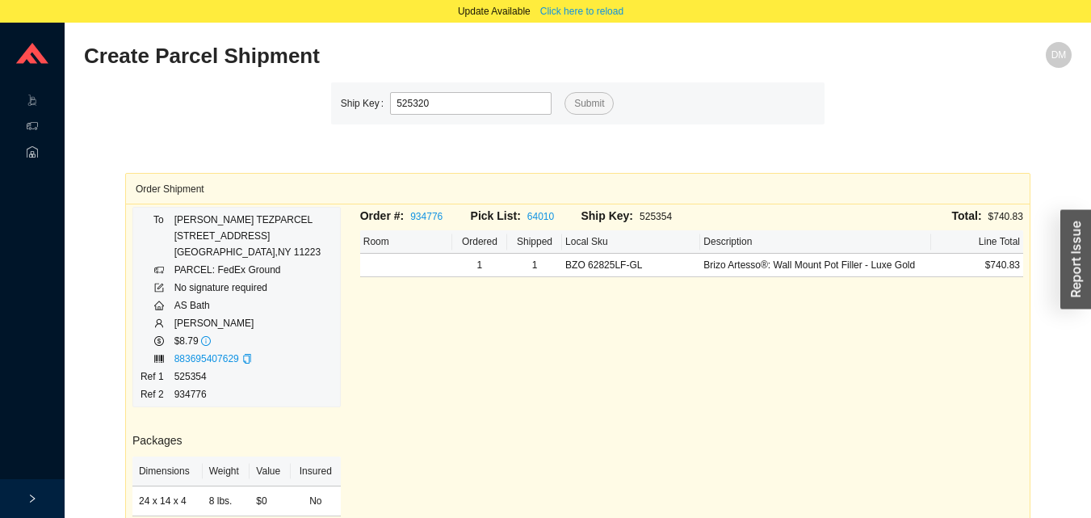
type input "525320"
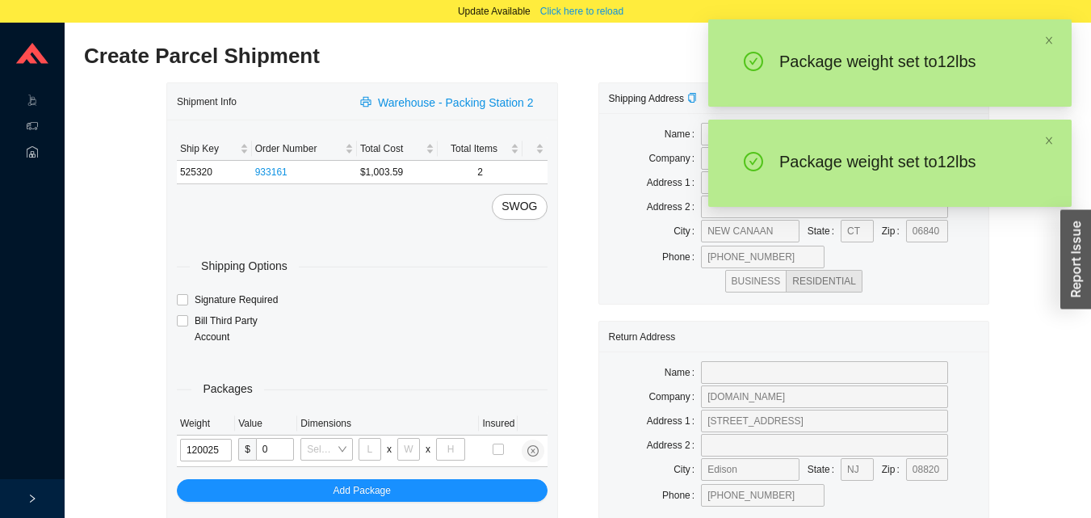
type input "12"
type input "28"
type input "16"
type input "7"
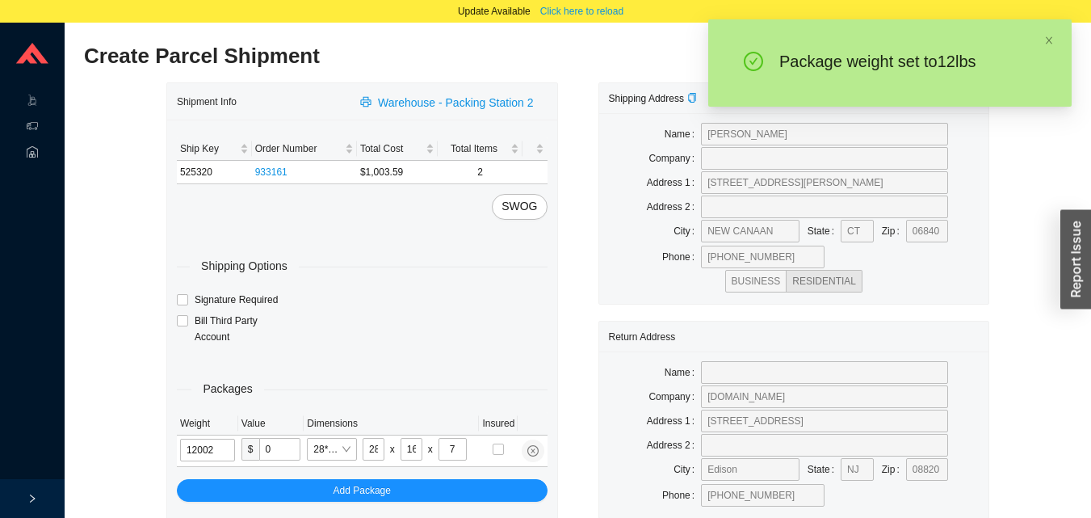
type input "12"
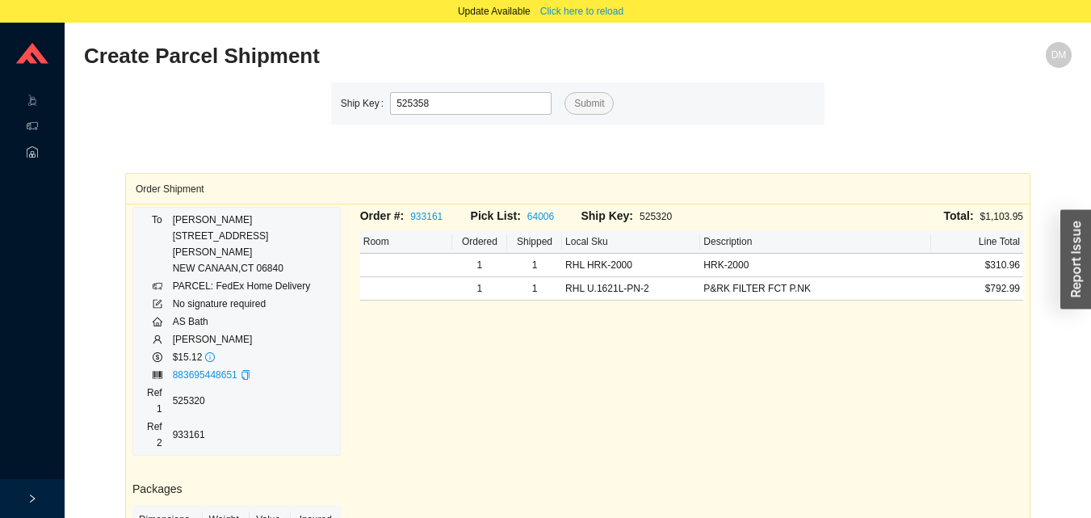
type input "525358"
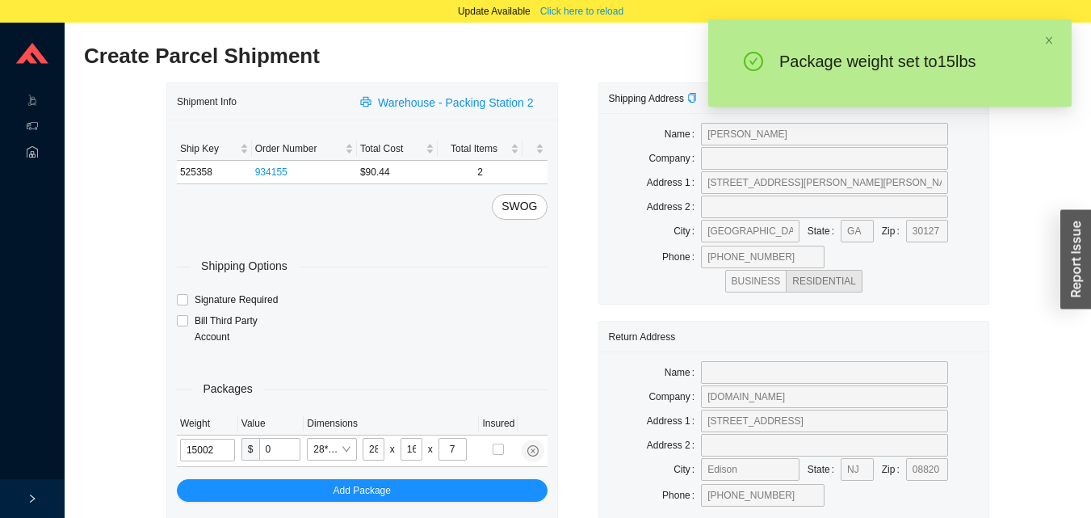
type input "15"
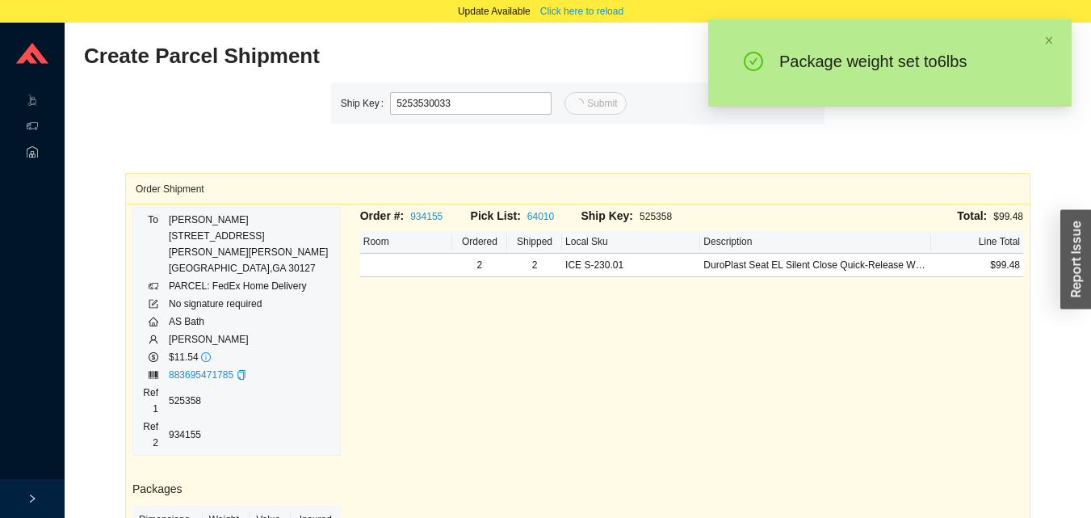
type input "33"
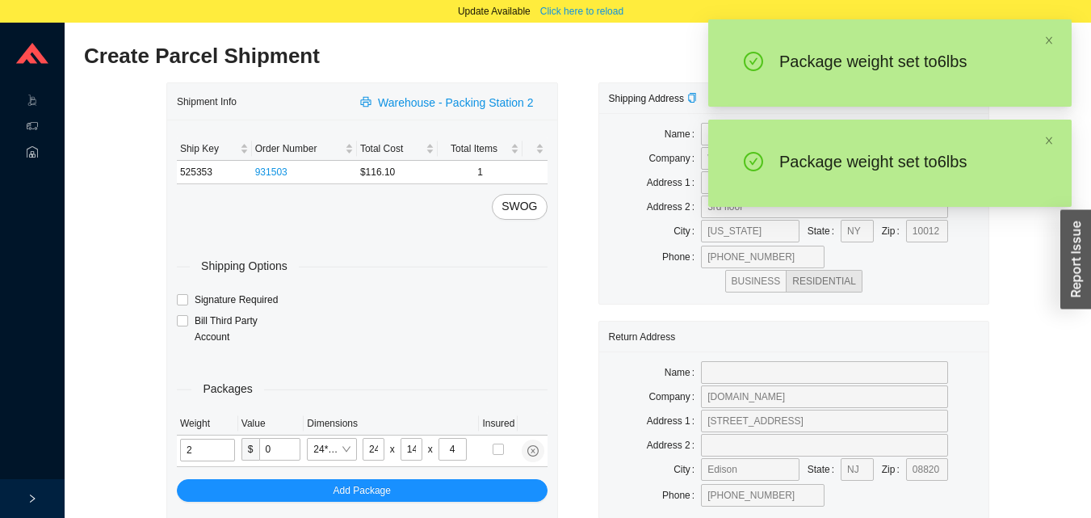
type input "6"
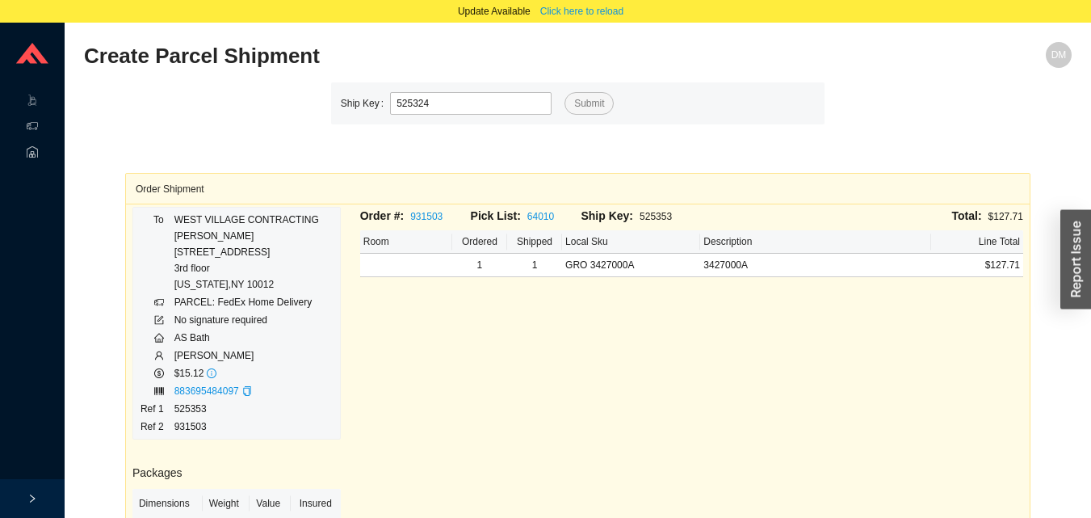
type input "525324"
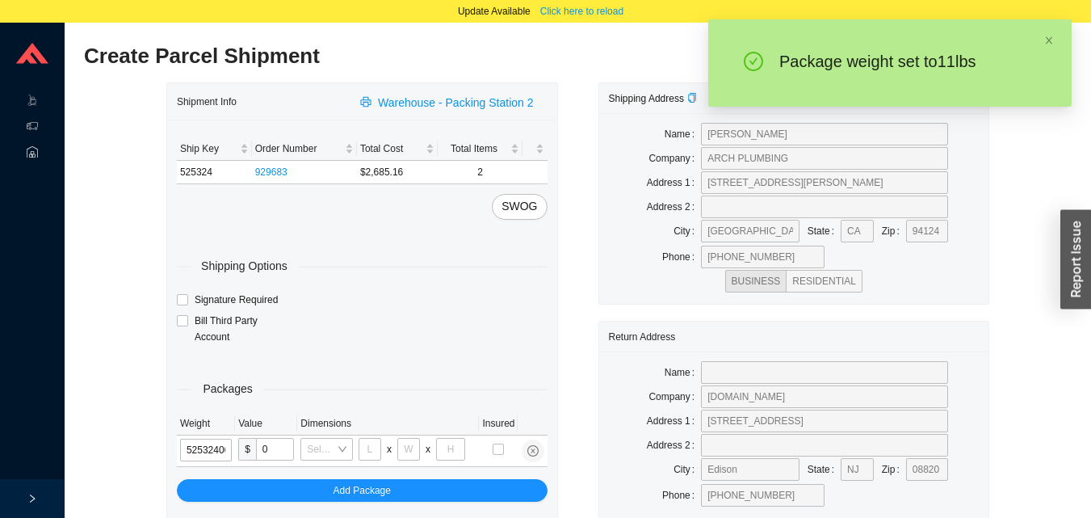
type input "525324"
type input "18"
type input "12"
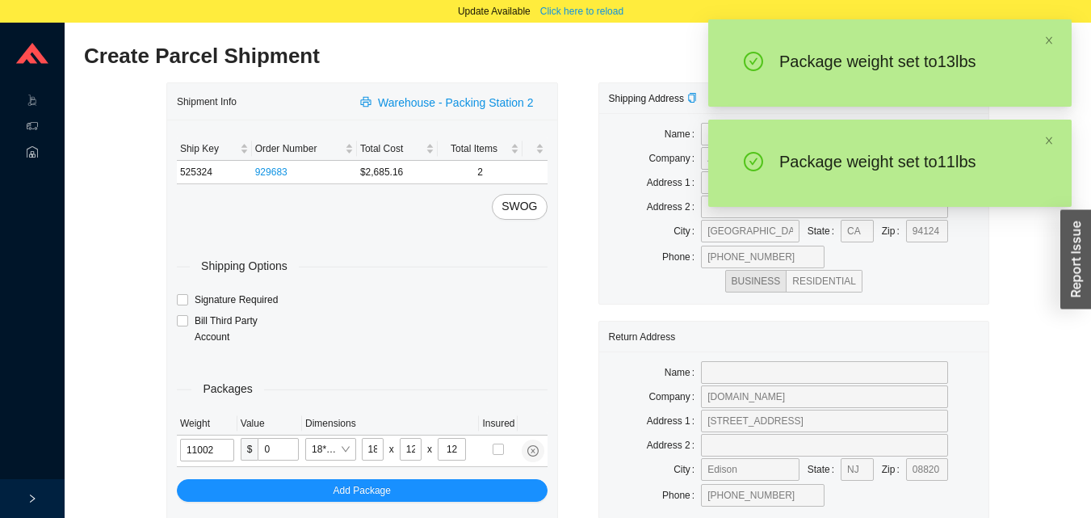
type input "11"
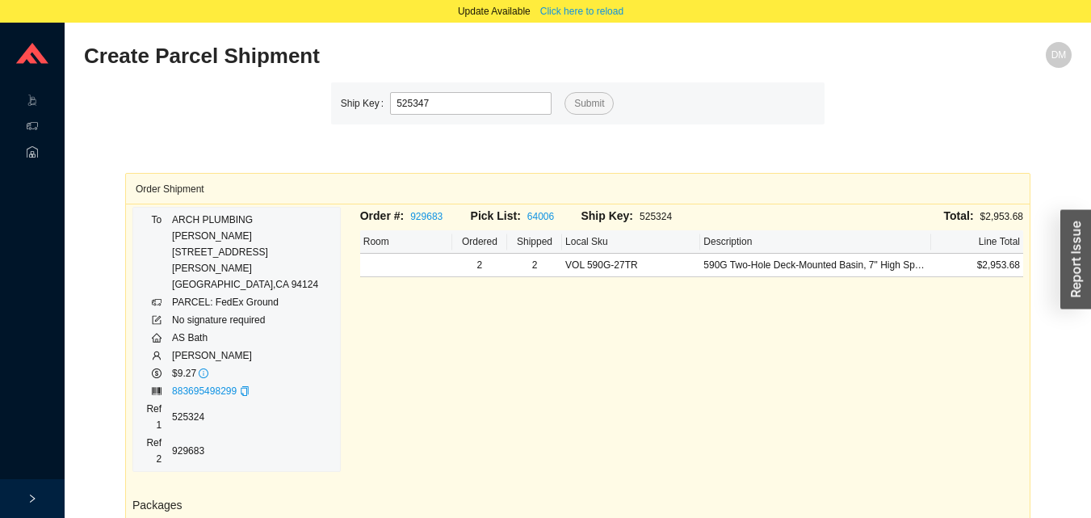
type input "525347"
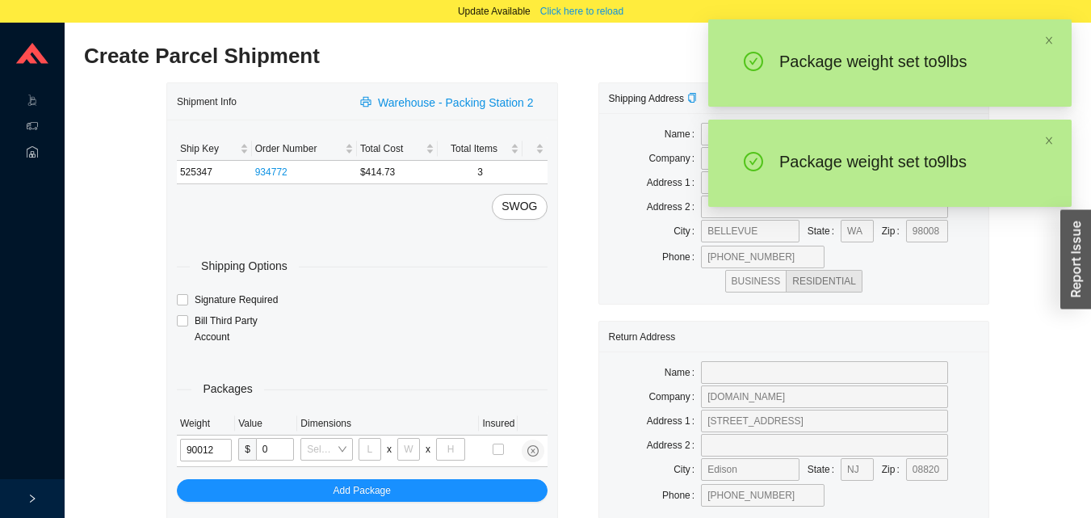
type input "9"
type input "18"
type input "12"
type input "6"
type input "9"
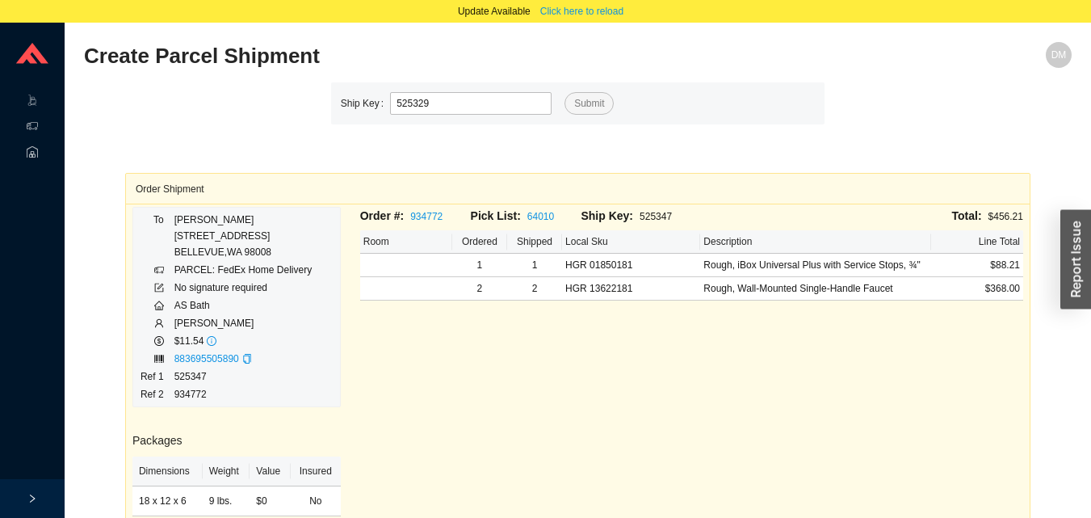
type input "525329"
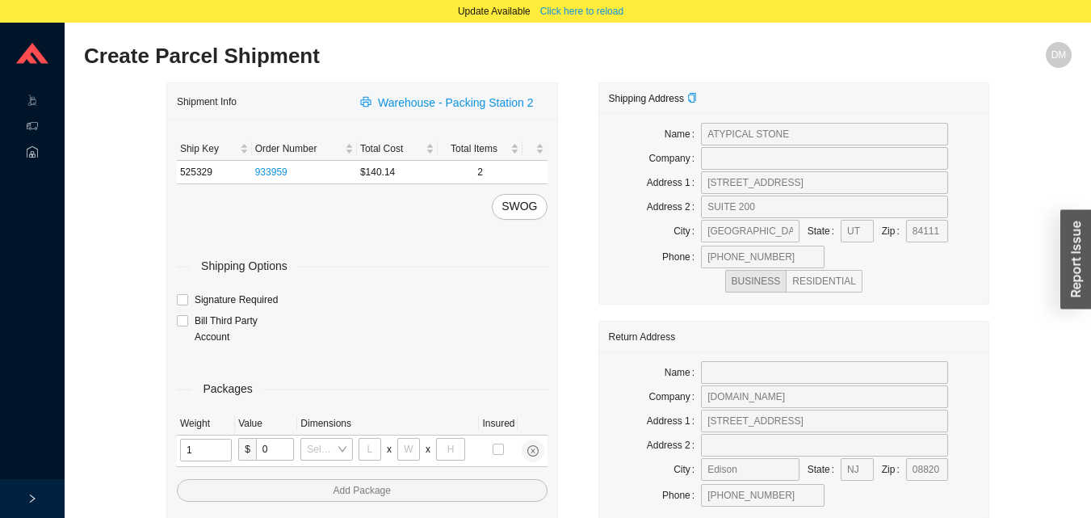
type input "11"
type input "14"
type input "7"
type input "2"
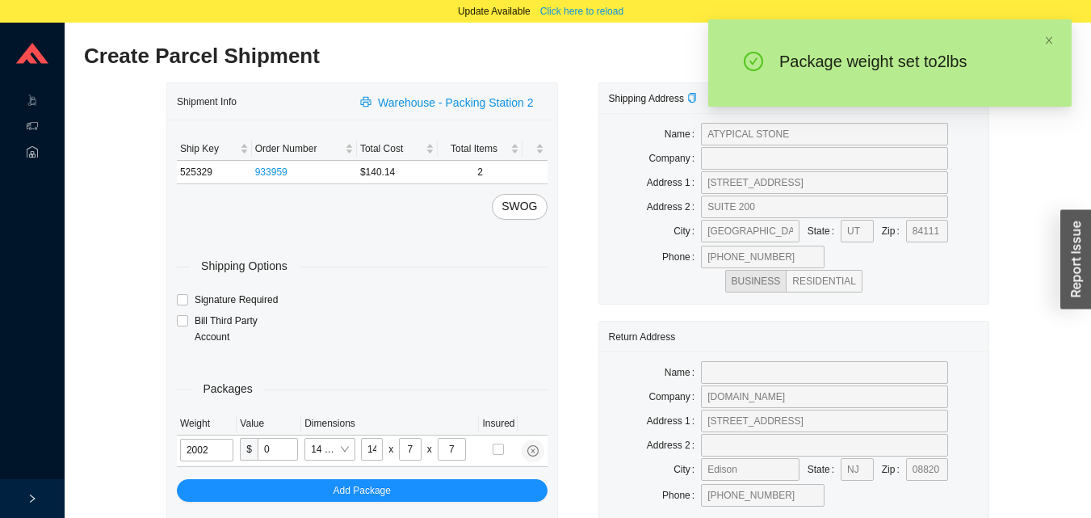
type input "2"
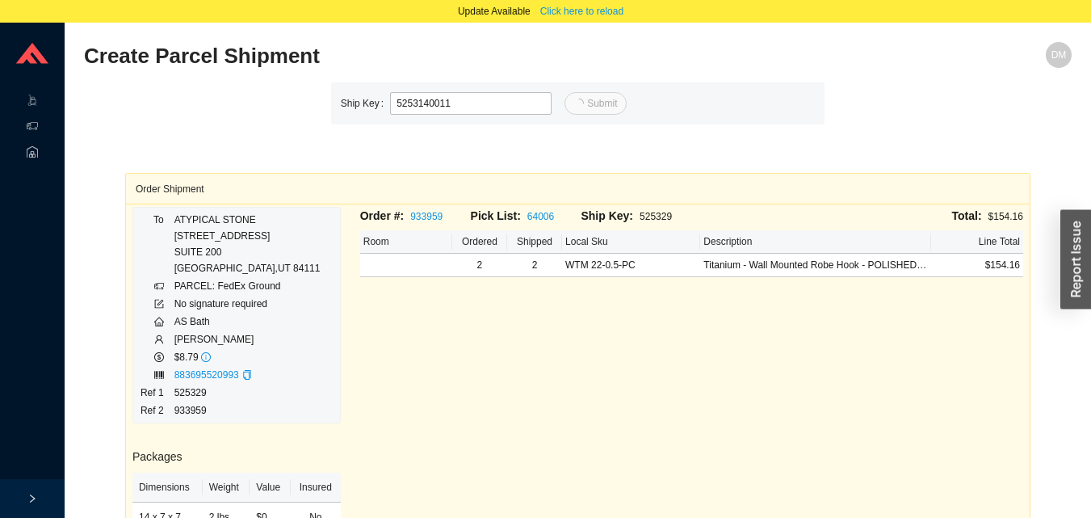
type input "11"
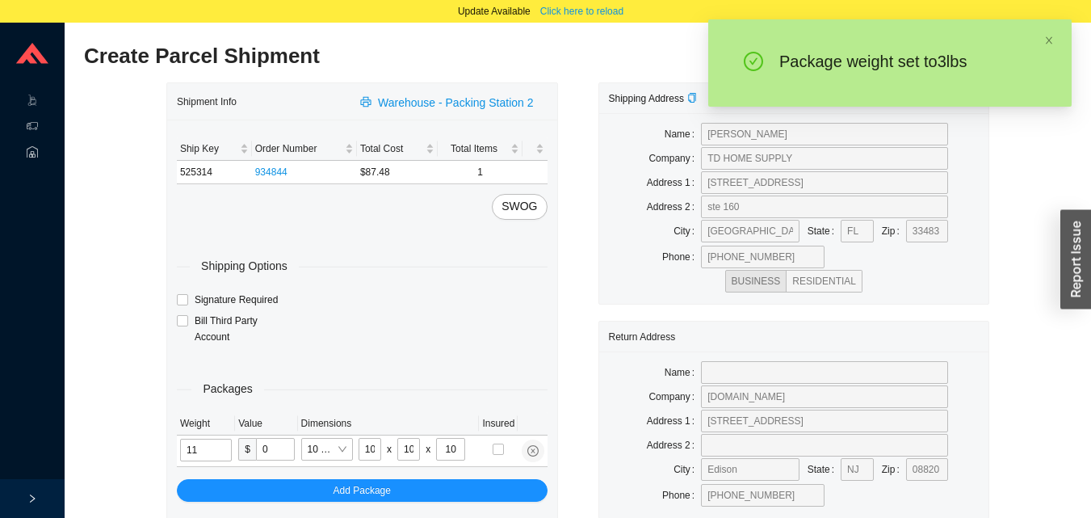
type input "3"
type input "14"
type input "7"
type input "3"
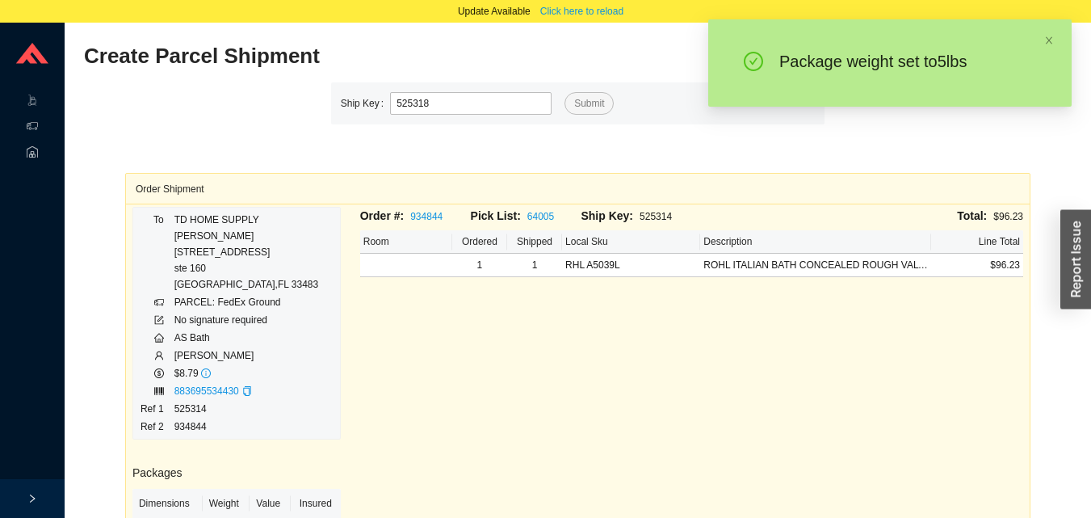
type input "525318"
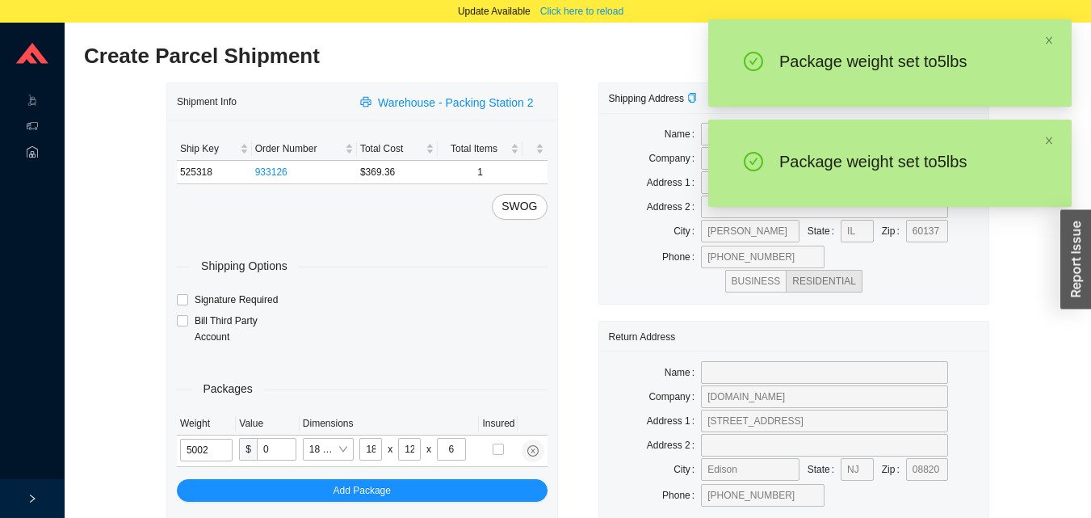
type input "5"
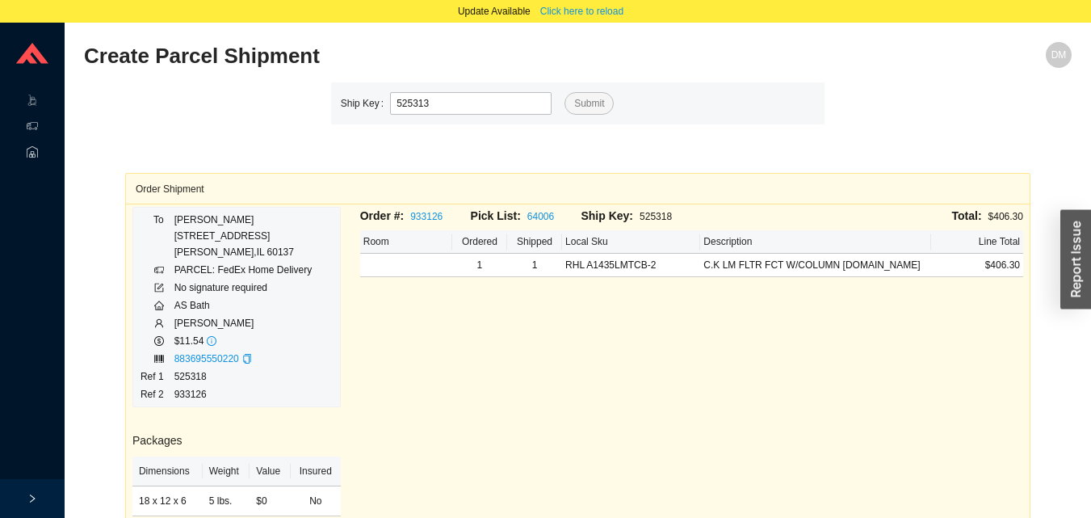
type input "525313"
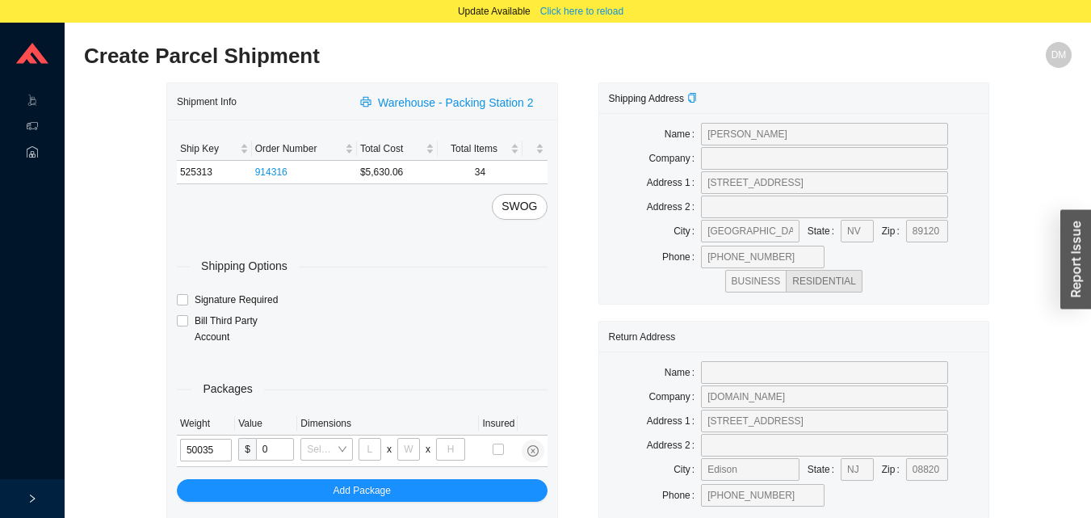
type input "5"
type input "30"
type input "15"
click at [220, 456] on input "5" at bounding box center [206, 450] width 52 height 23
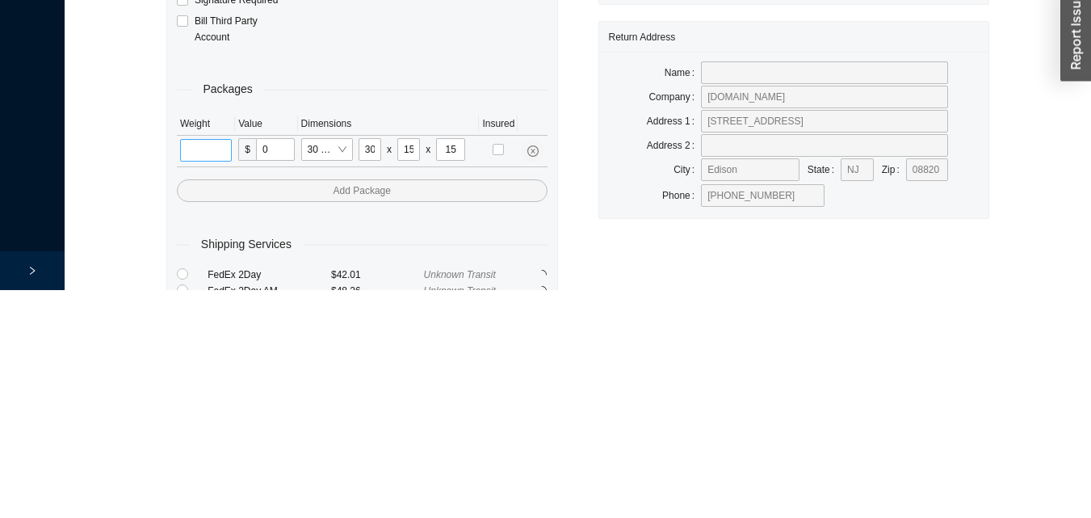
scroll to position [77, 0]
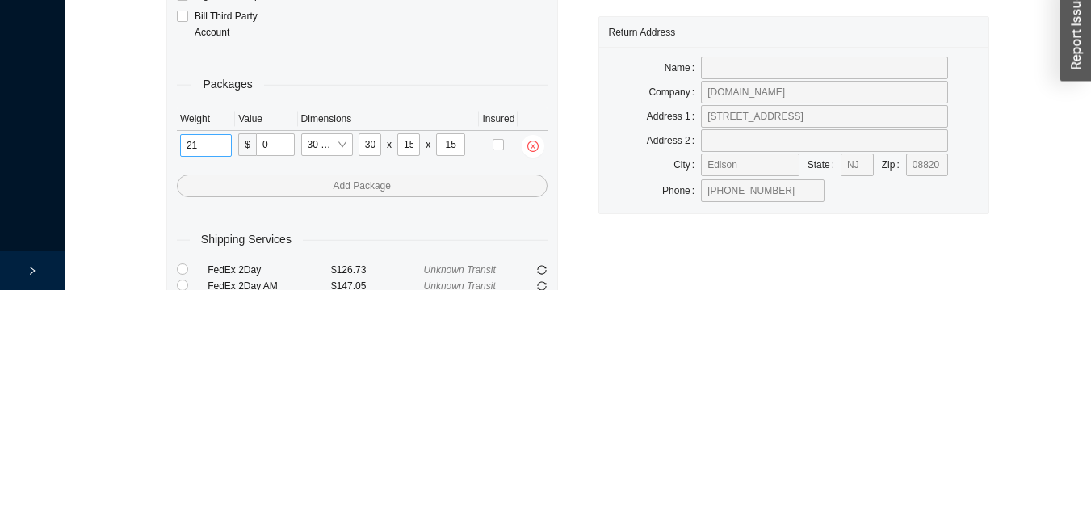
type input "21"
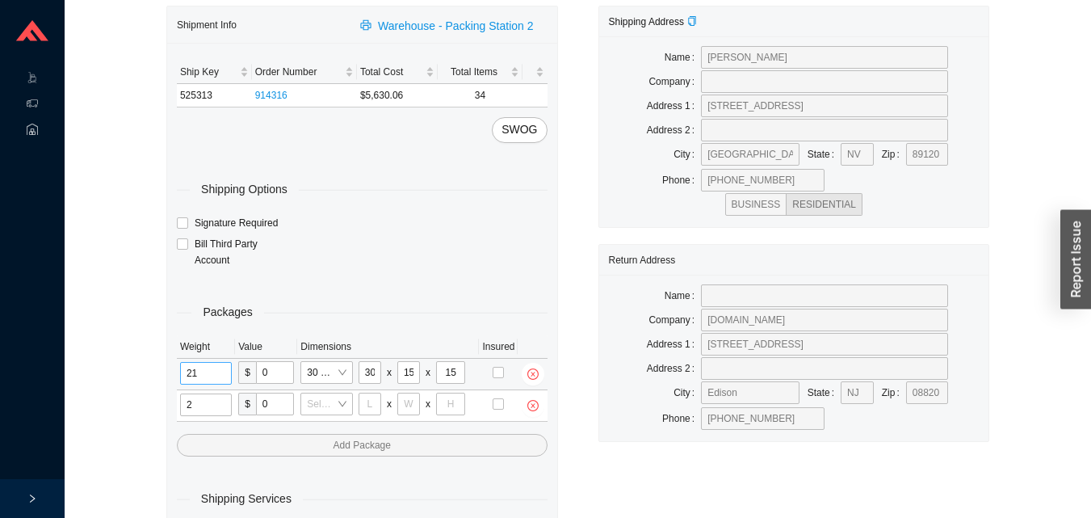
type input "21"
type input "18"
type input "12"
click at [200, 402] on input "tel" at bounding box center [206, 404] width 52 height 23
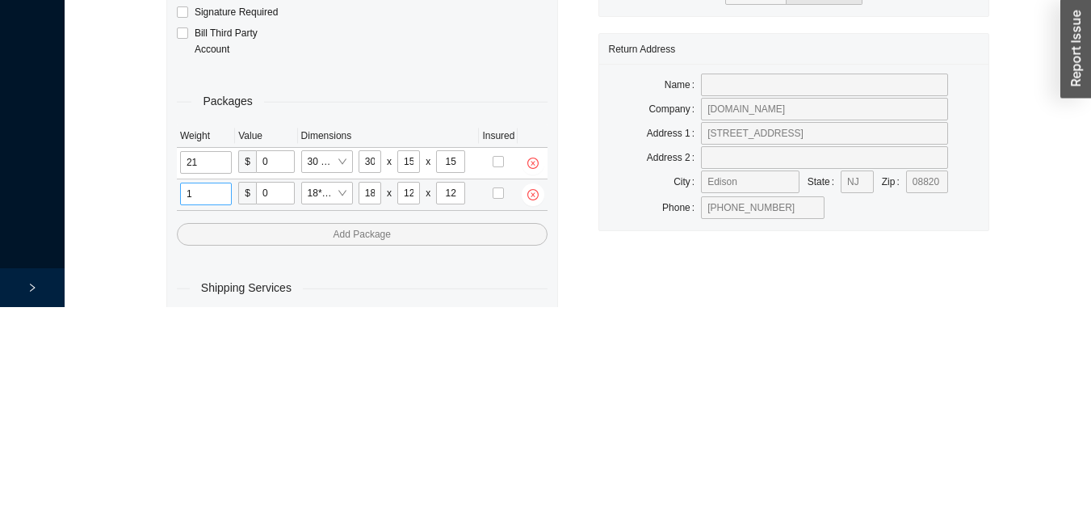
scroll to position [108, 0]
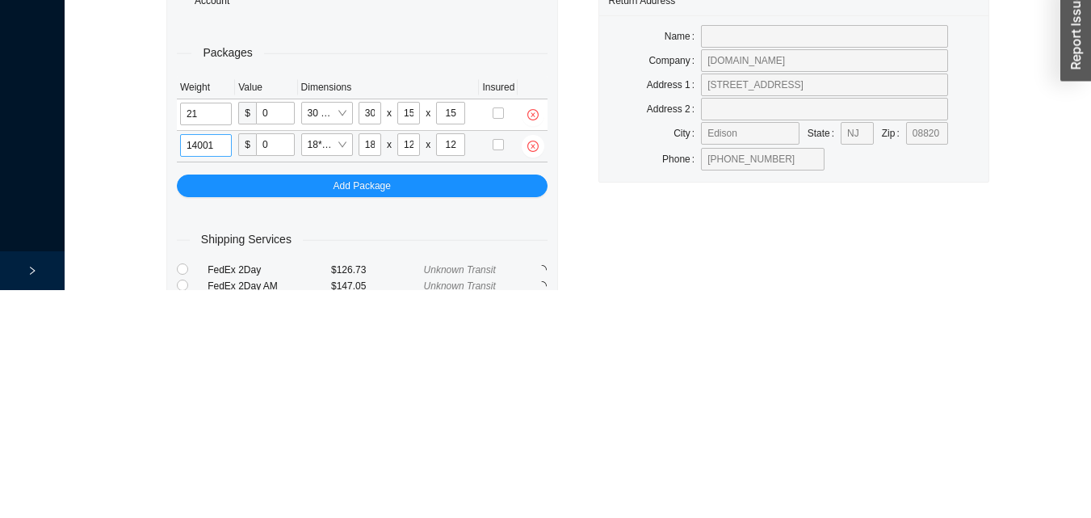
type input "14"
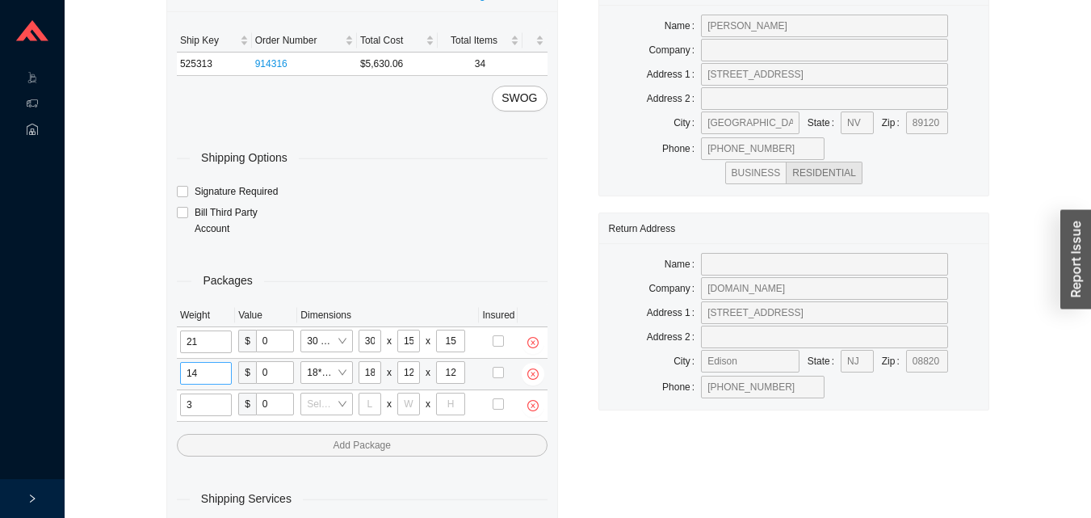
type input "31"
type input "24"
type input "16"
click at [208, 412] on input "tel" at bounding box center [206, 404] width 52 height 23
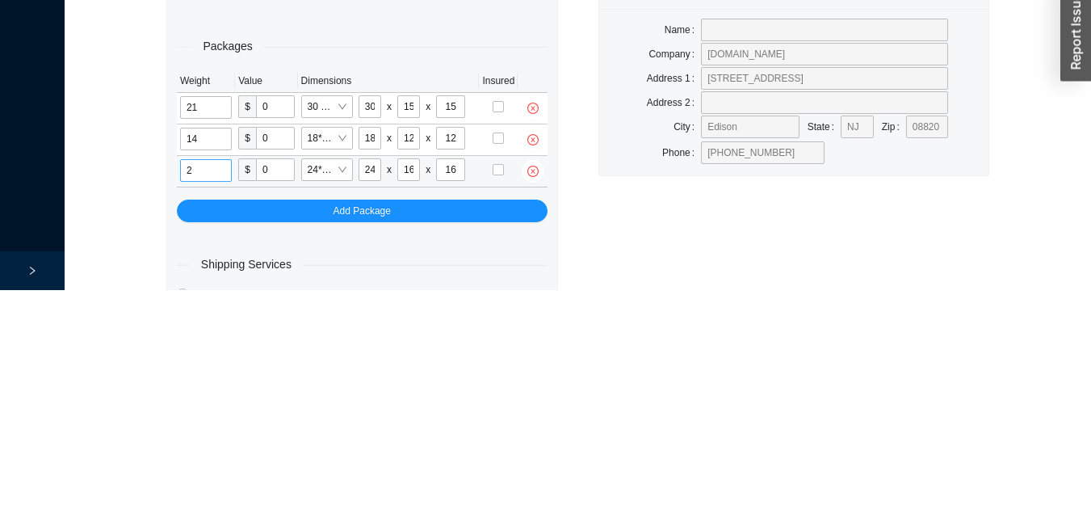
scroll to position [140, 0]
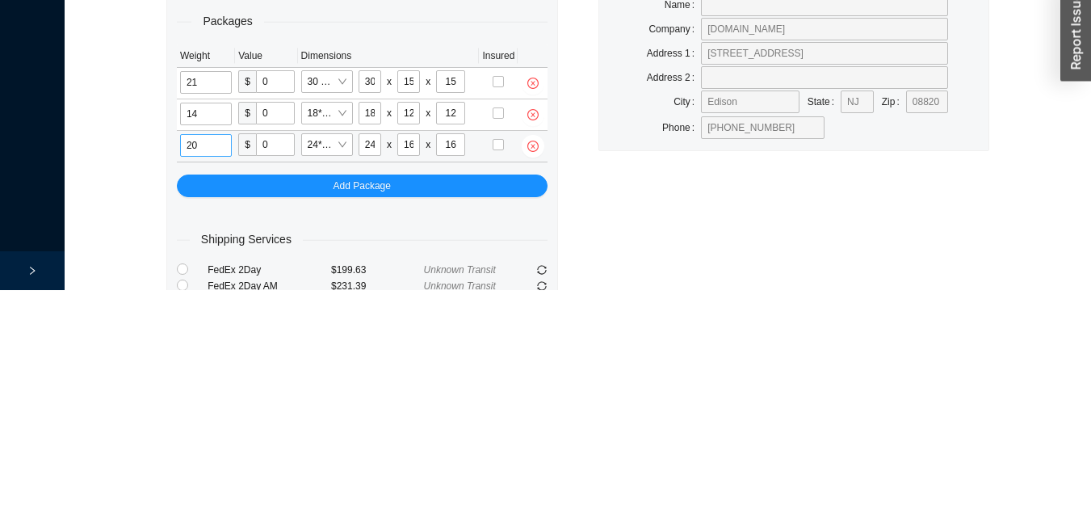
type input "20"
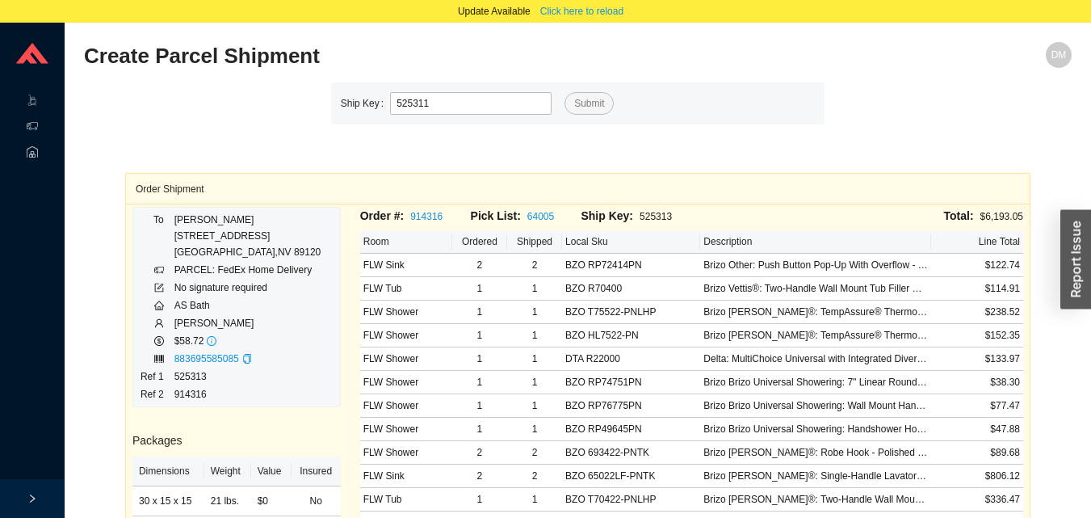
type input "525311"
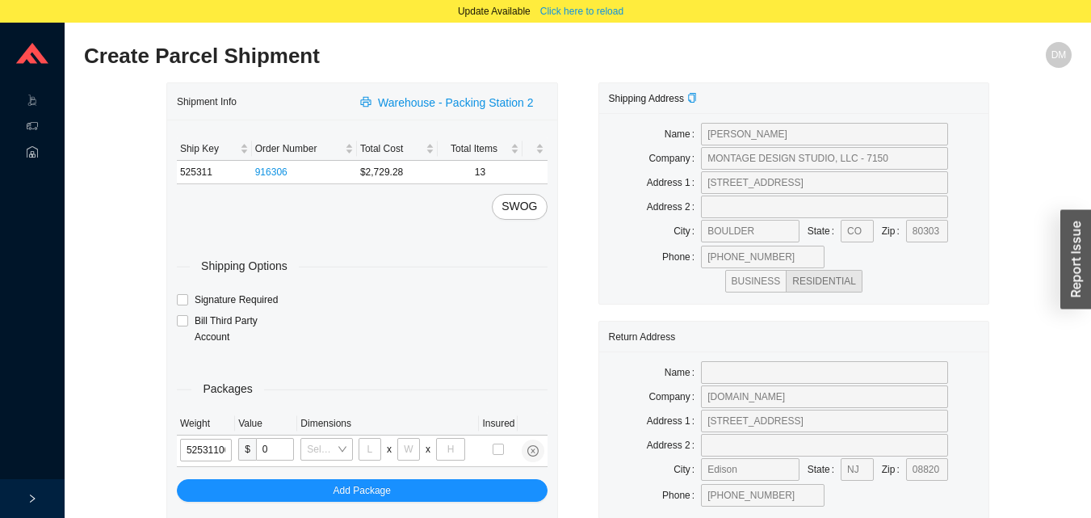
type input "525311"
type input "18"
type input "12"
click at [217, 452] on input "525311" at bounding box center [207, 450] width 54 height 23
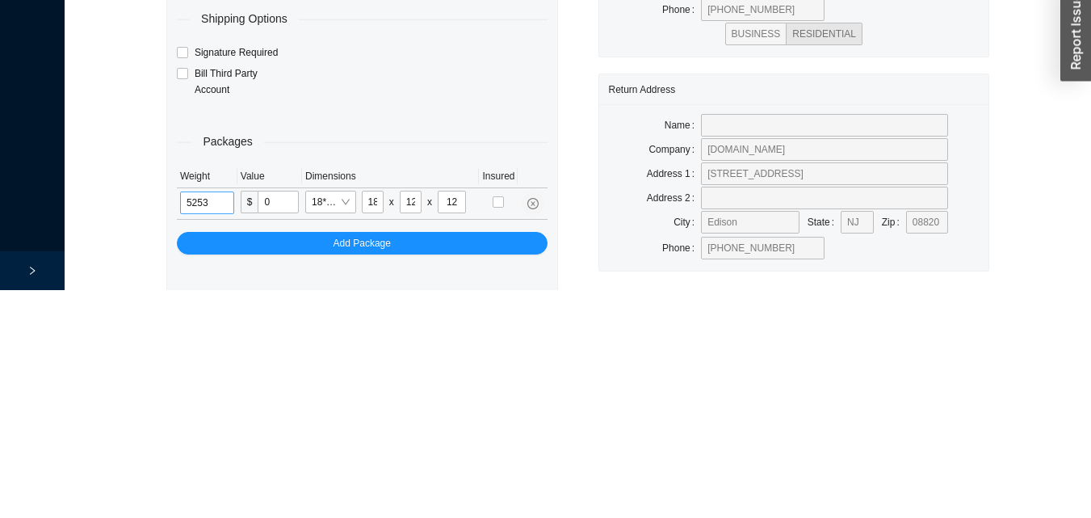
scroll to position [77, 0]
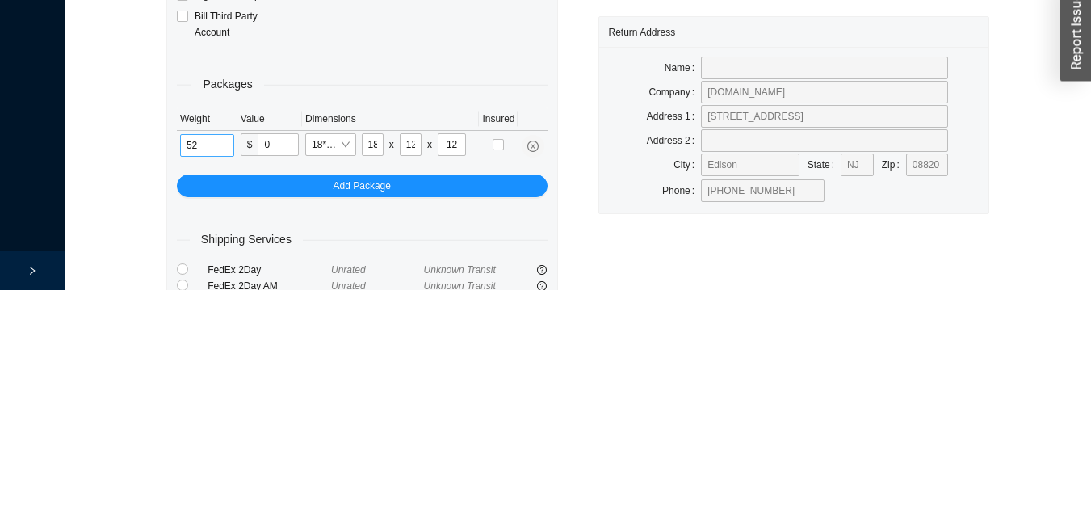
type input "5"
type input "15"
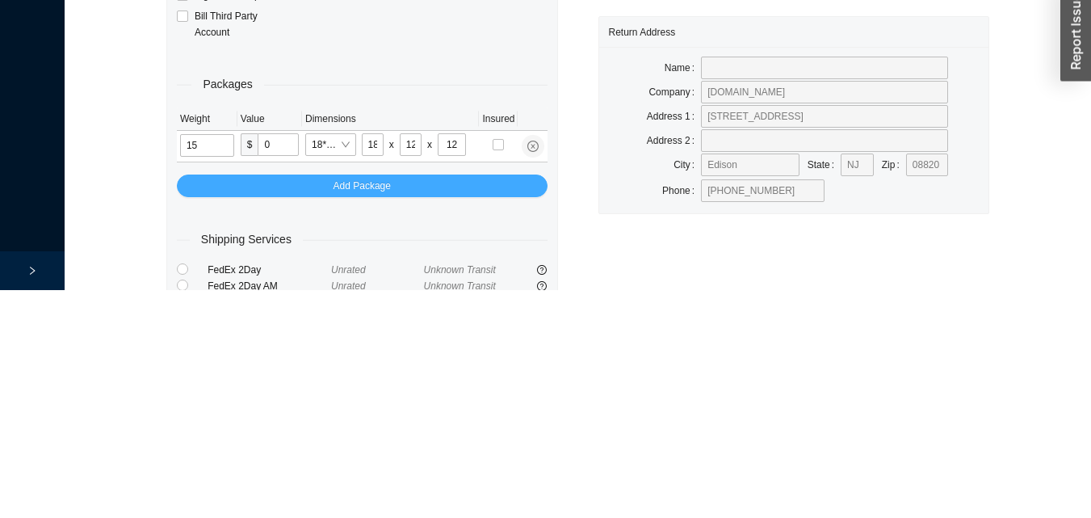
click at [488, 409] on button "Add Package" at bounding box center [362, 413] width 371 height 23
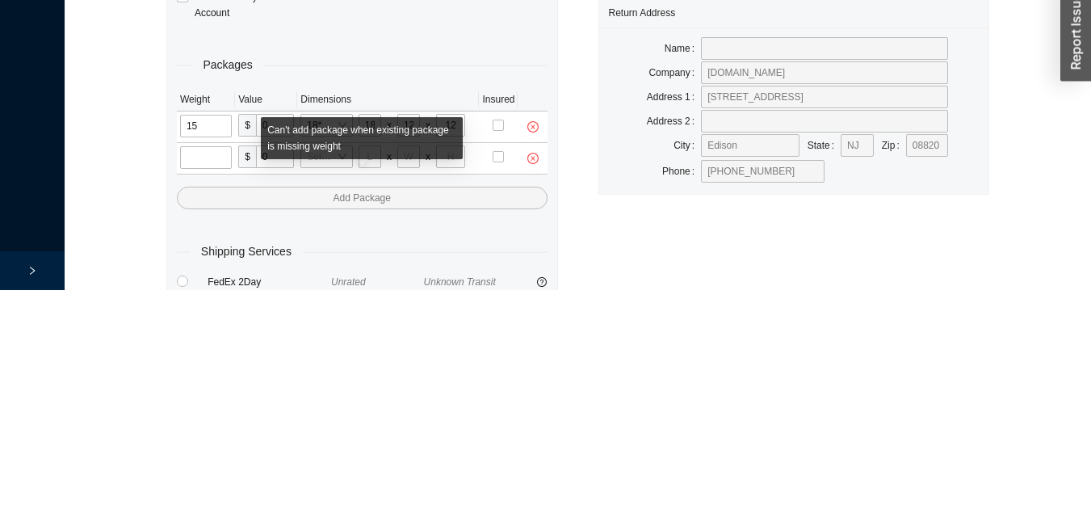
scroll to position [108, 0]
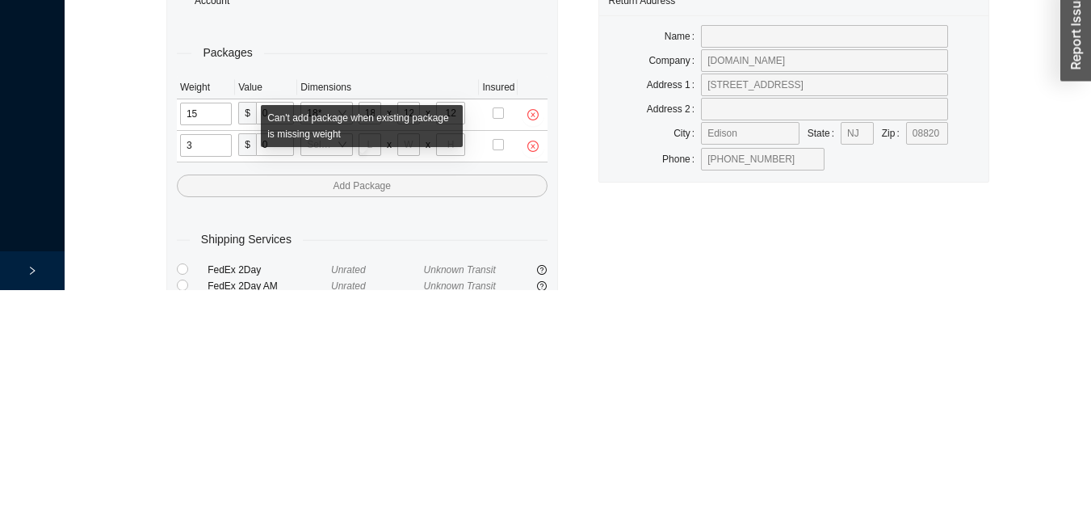
type input "35"
type input "30"
type input "15"
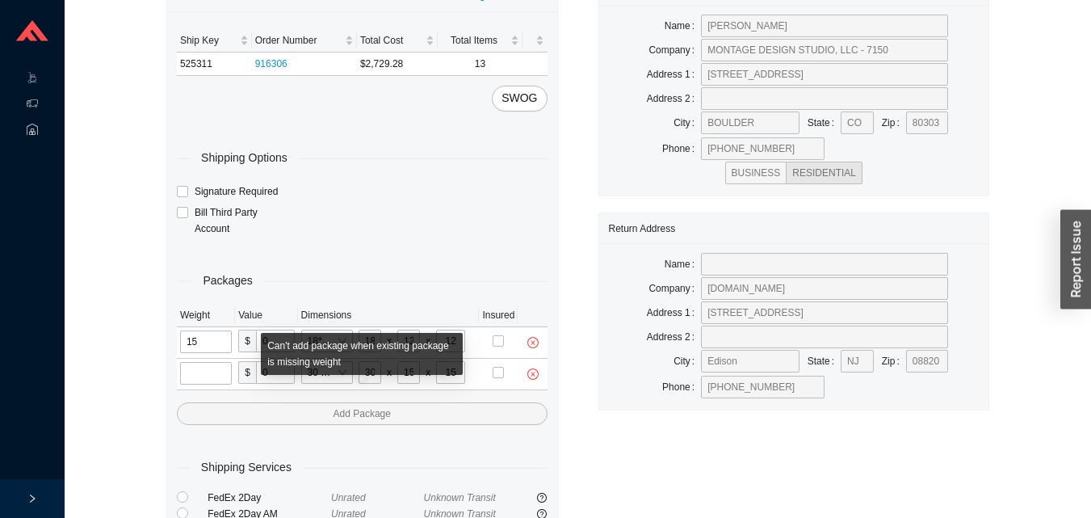
click at [212, 380] on input "tel" at bounding box center [206, 373] width 52 height 23
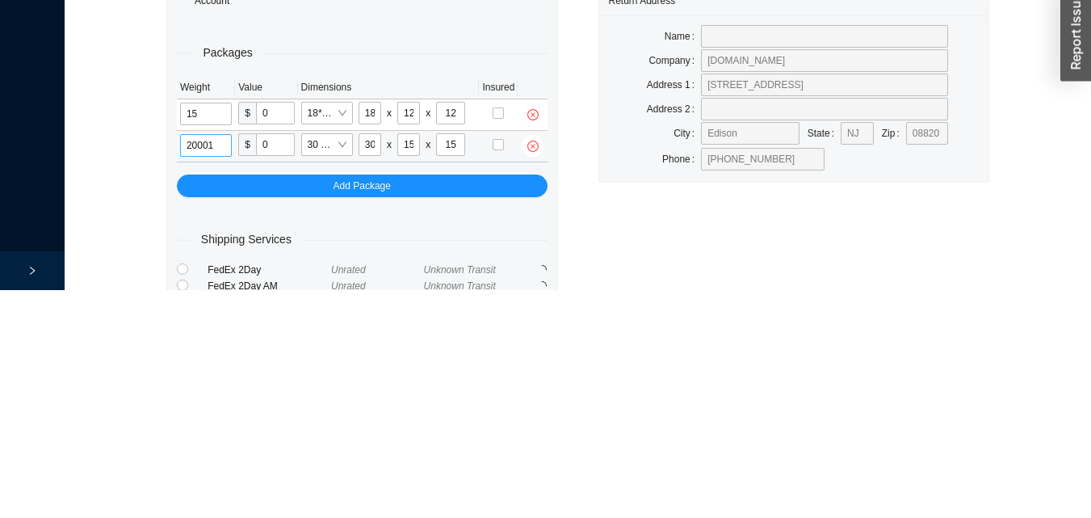
type input "20"
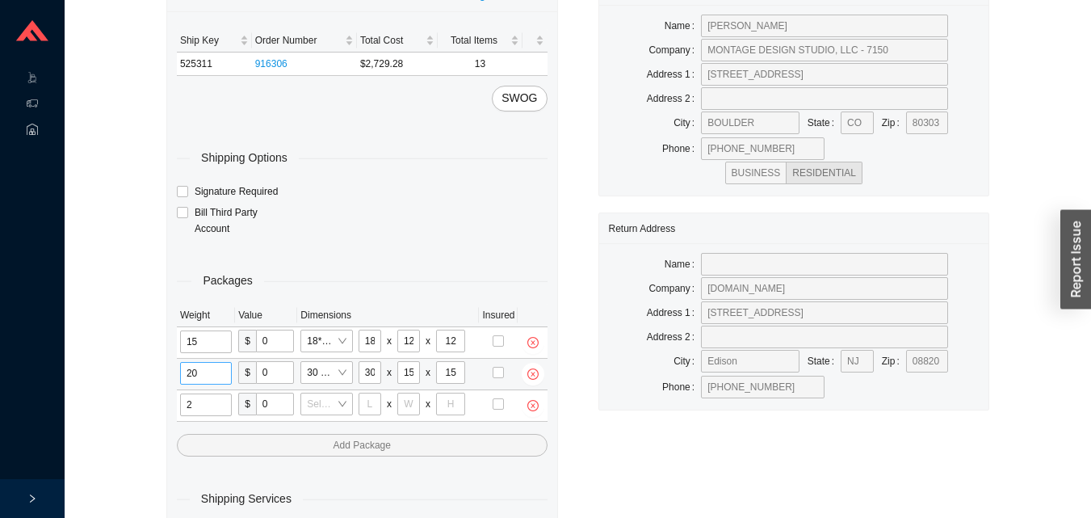
type input "25"
type input "28"
type input "16"
type input "7"
click at [191, 401] on input "tel" at bounding box center [206, 404] width 52 height 23
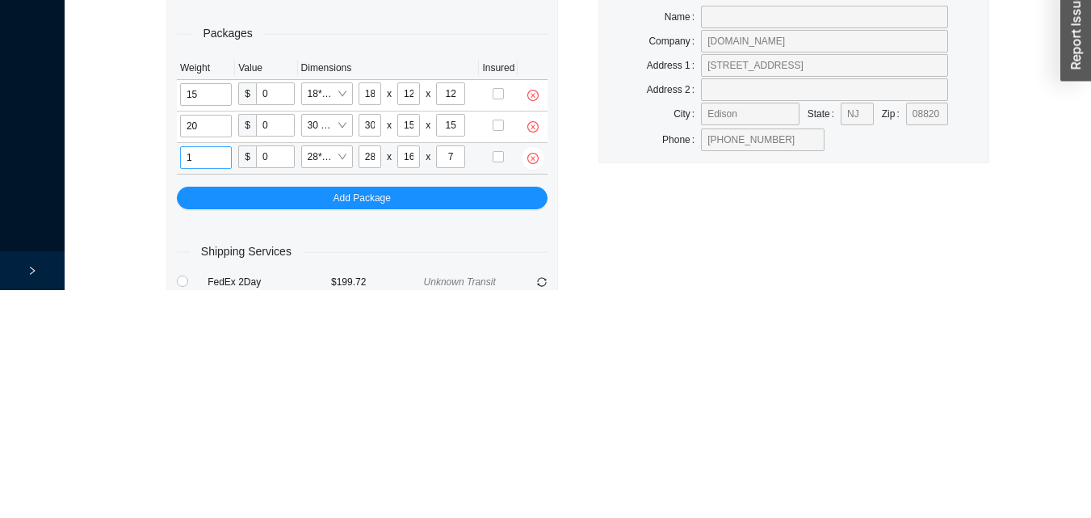
scroll to position [140, 0]
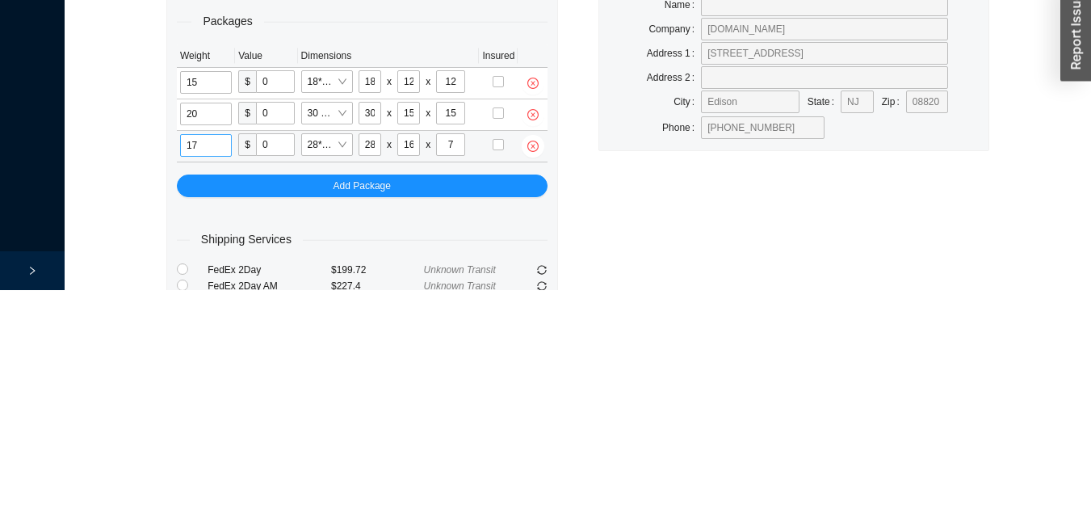
type input "17"
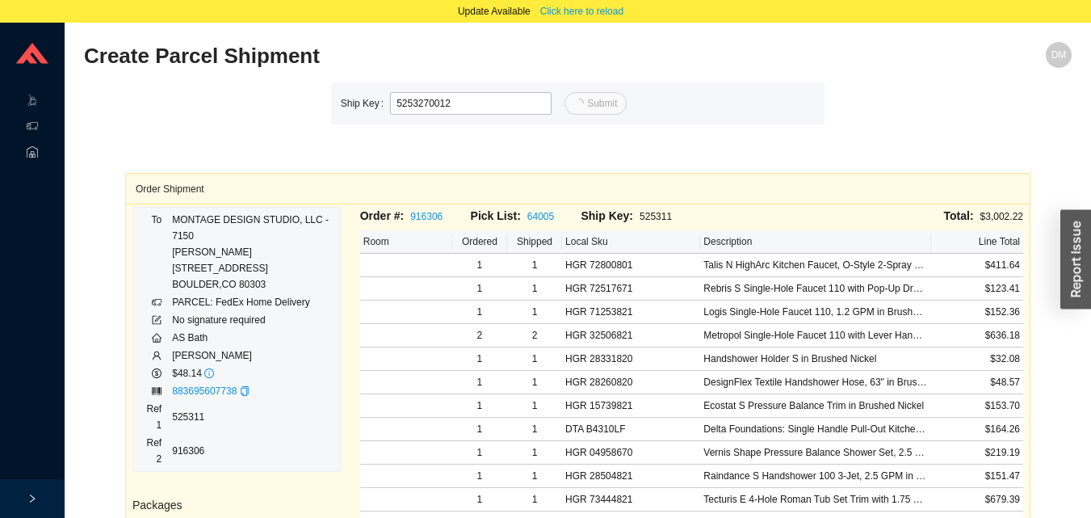
type input "12"
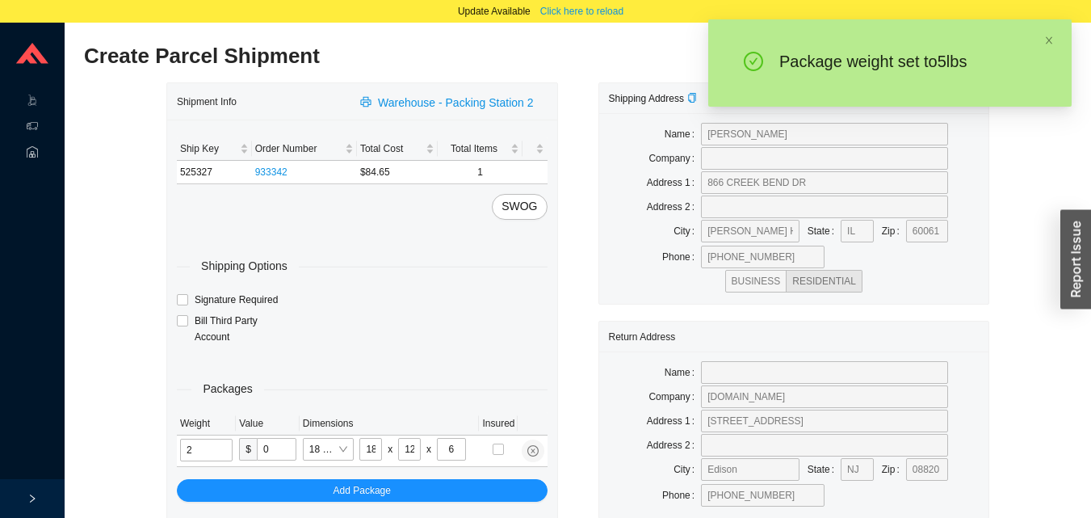
type input "5"
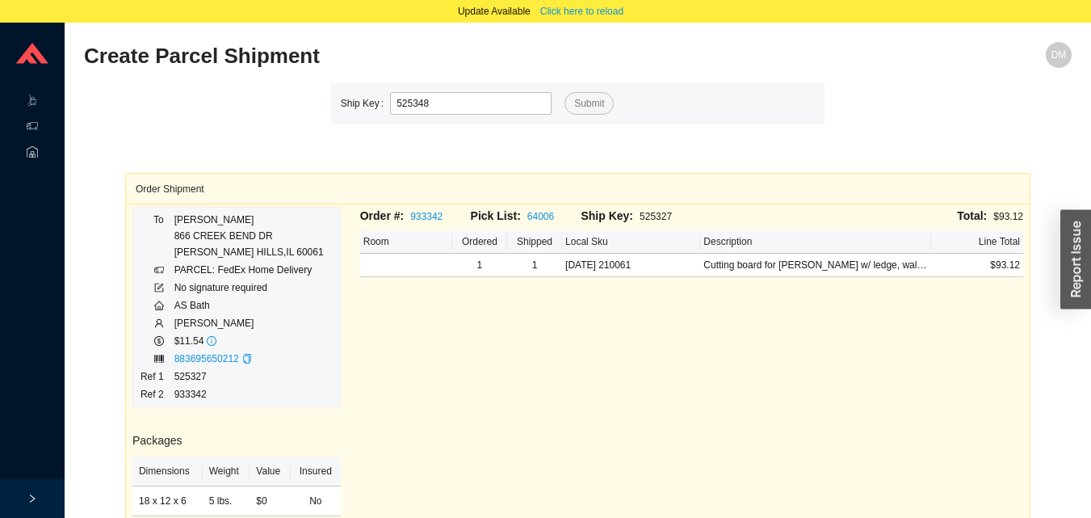
type input "525348"
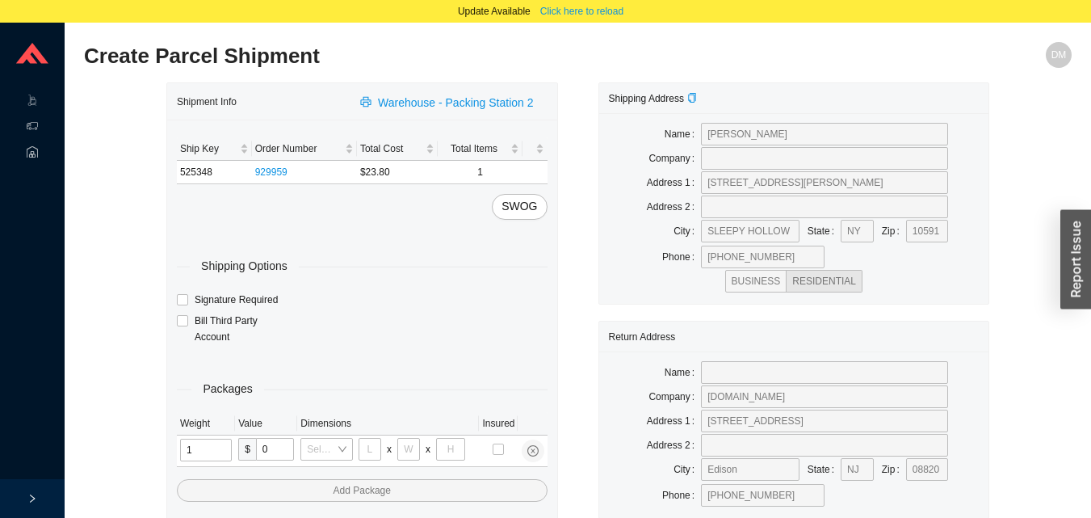
type input "11"
type input "14"
type input "7"
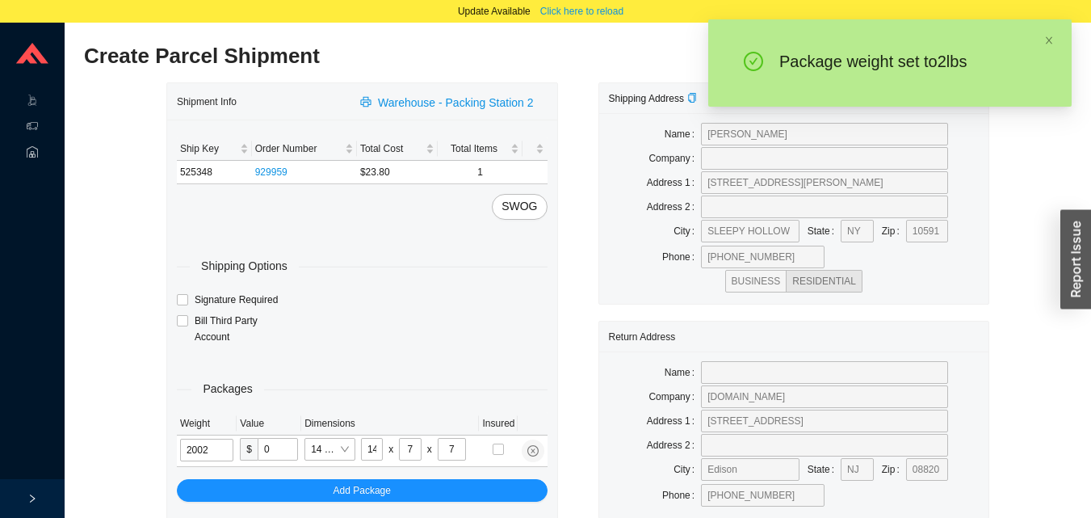
type input "2"
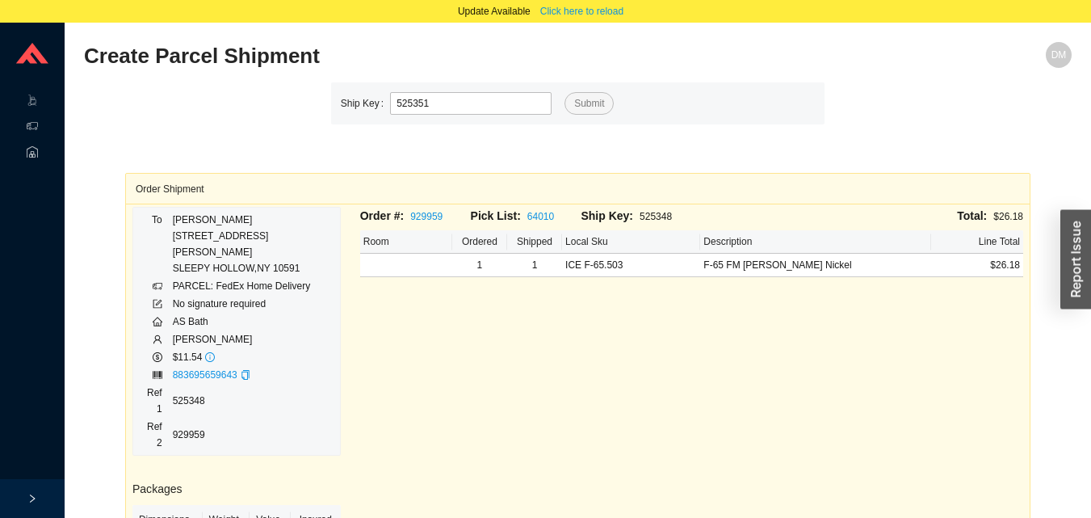
type input "525351"
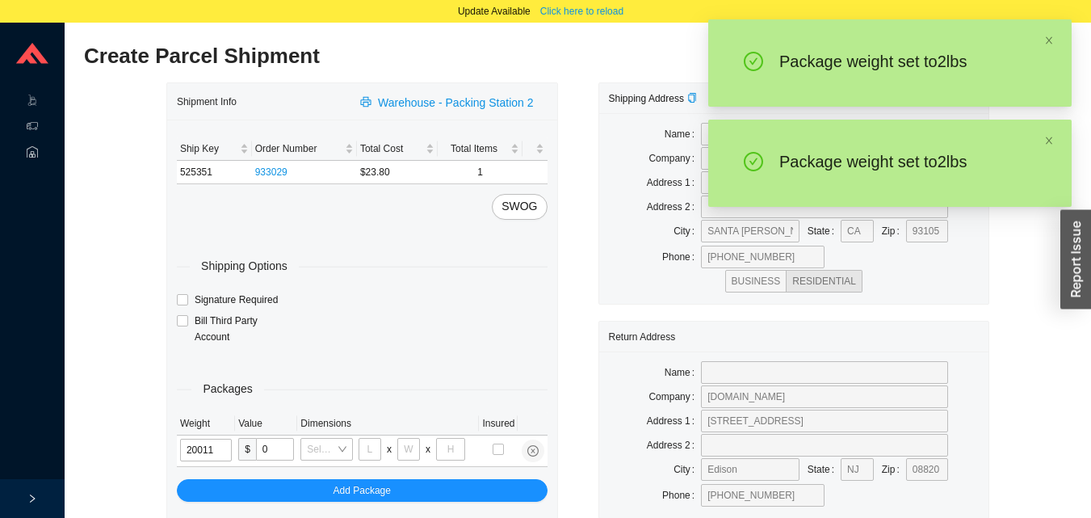
type input "2"
type input "14"
type input "7"
type input "2"
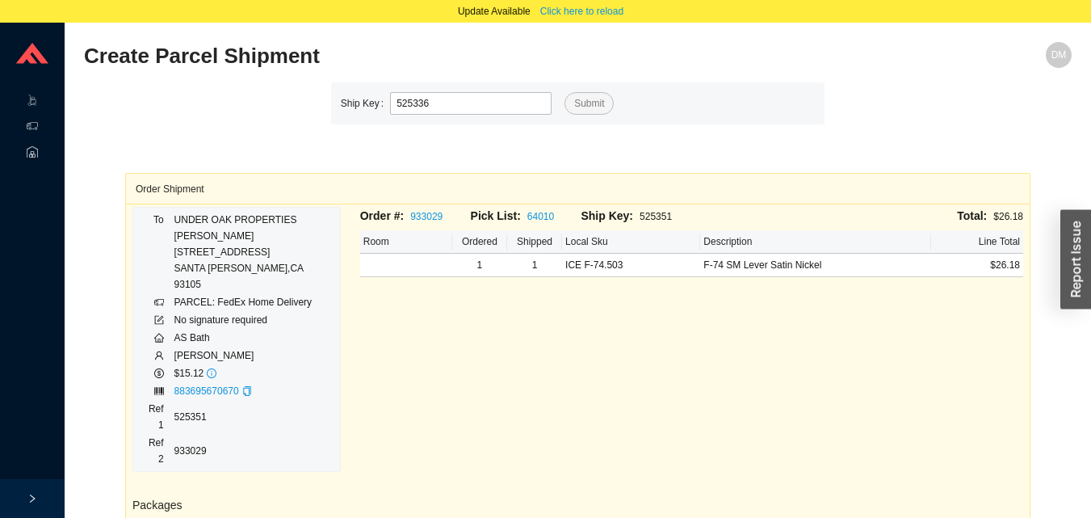
type input "525336"
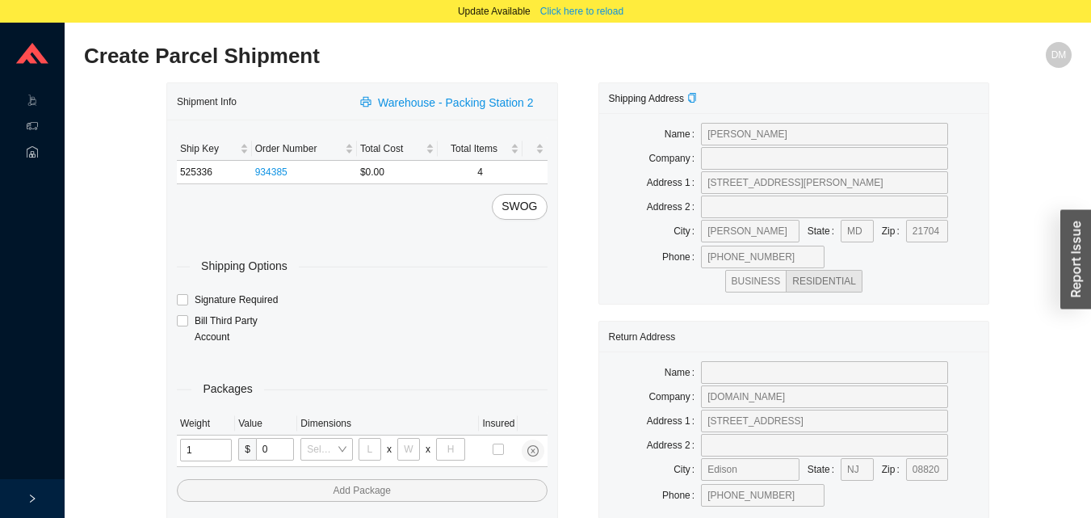
type input "15"
type input "8"
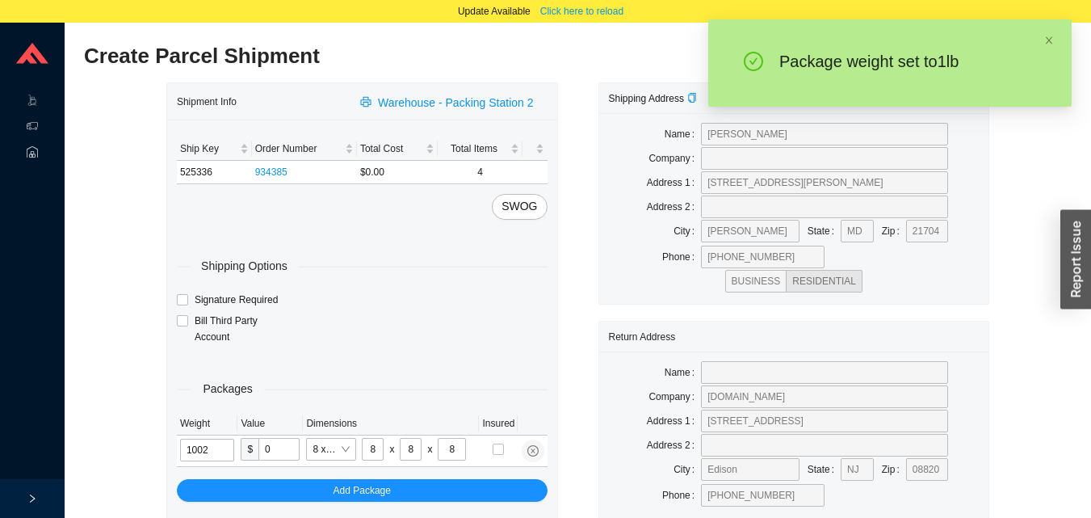
type input "1"
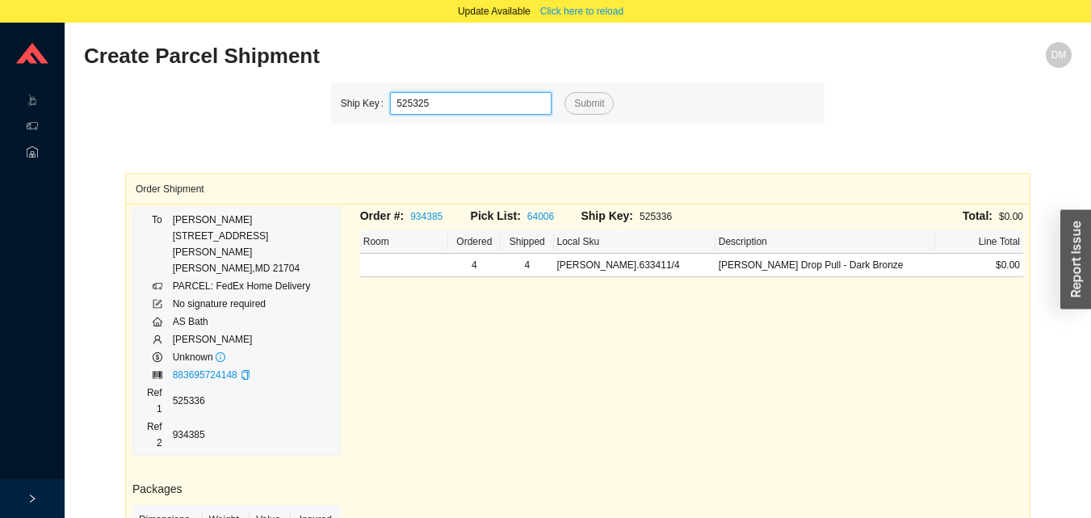
type input "525325"
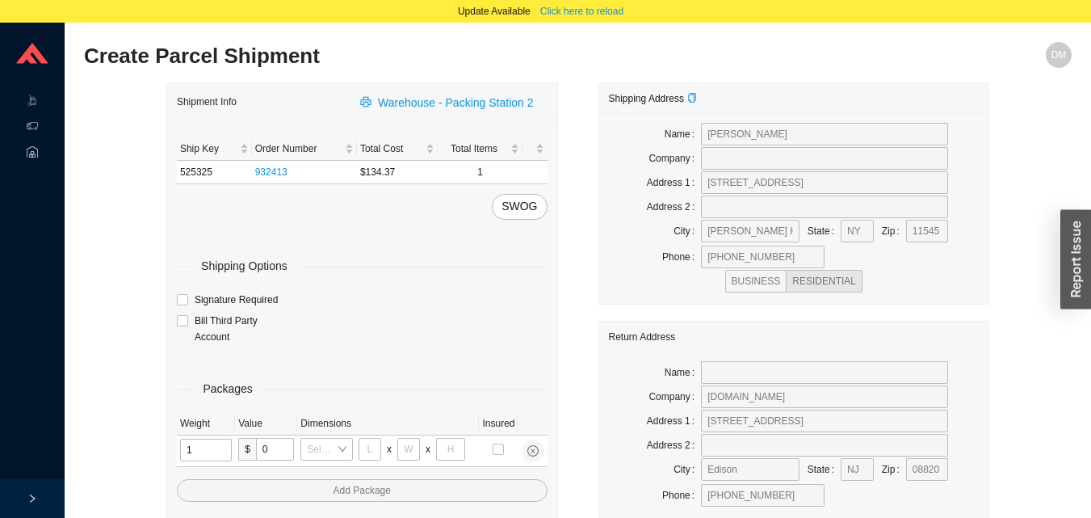
type input "17"
type input "8"
type input "36"
click at [192, 454] on input "tel" at bounding box center [206, 450] width 53 height 23
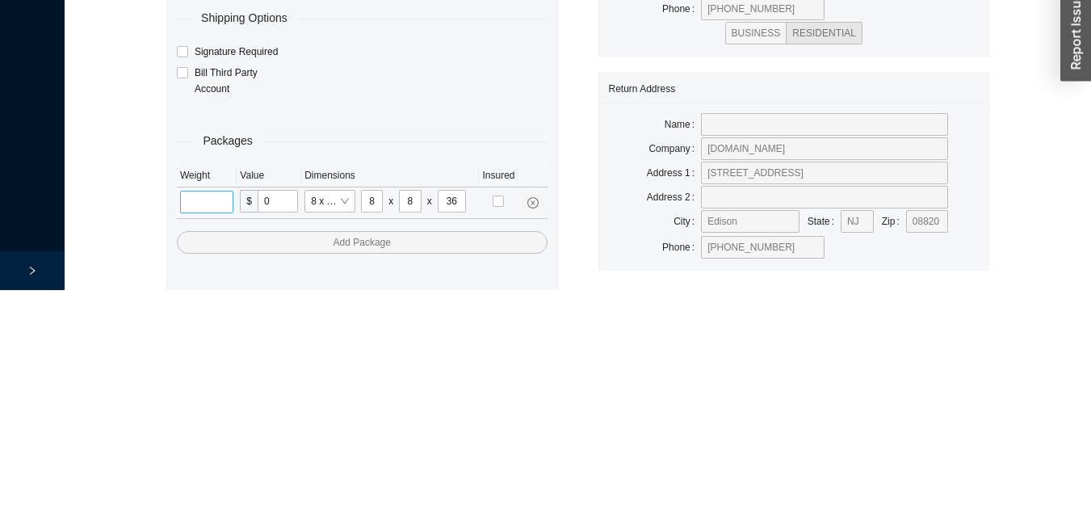
scroll to position [77, 0]
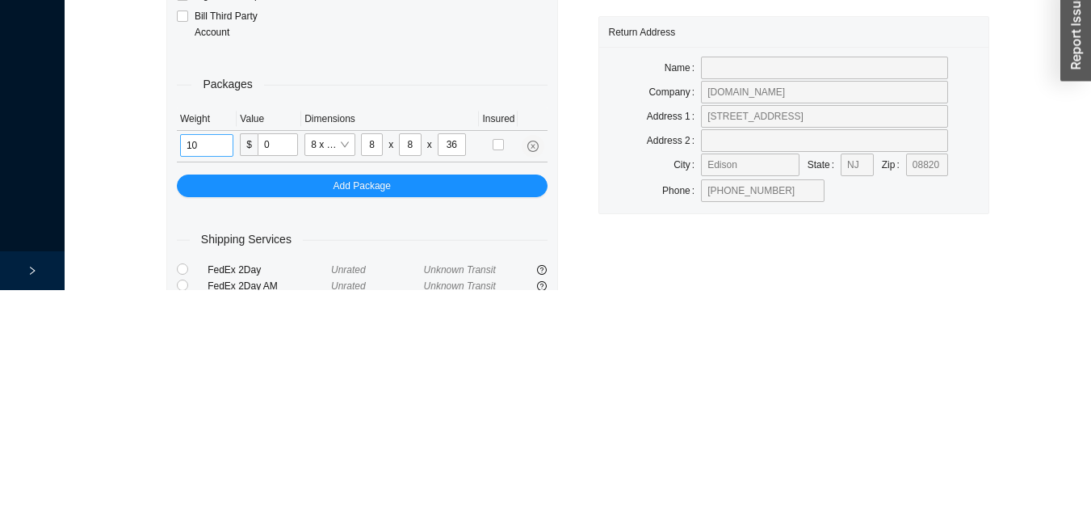
type input "1"
type input "10"
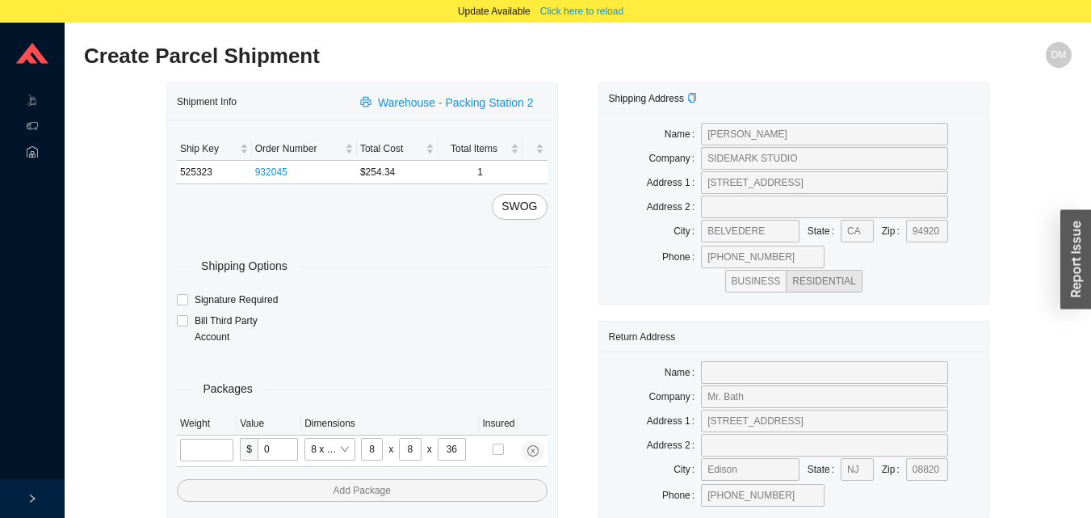
click at [211, 455] on input "tel" at bounding box center [206, 450] width 53 height 23
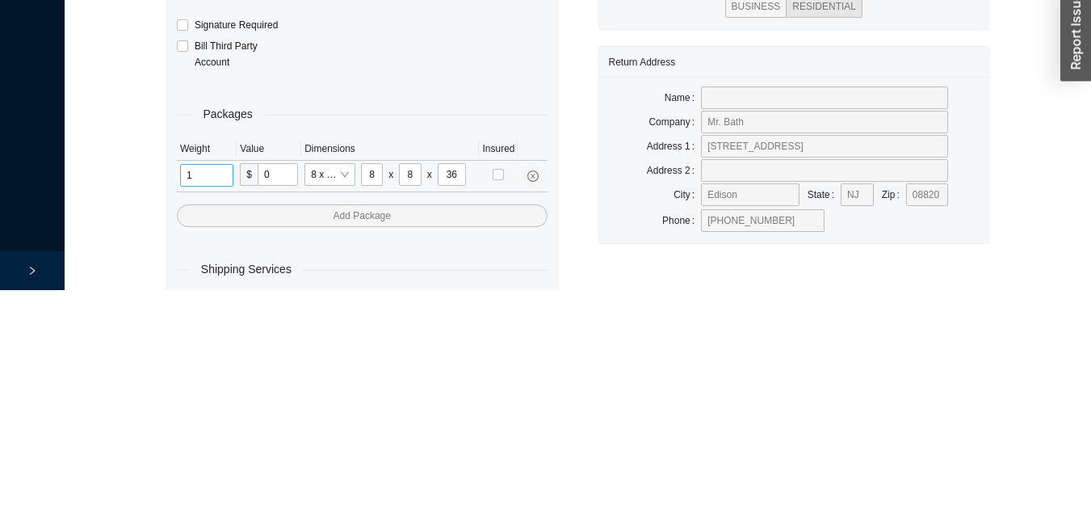
scroll to position [77, 0]
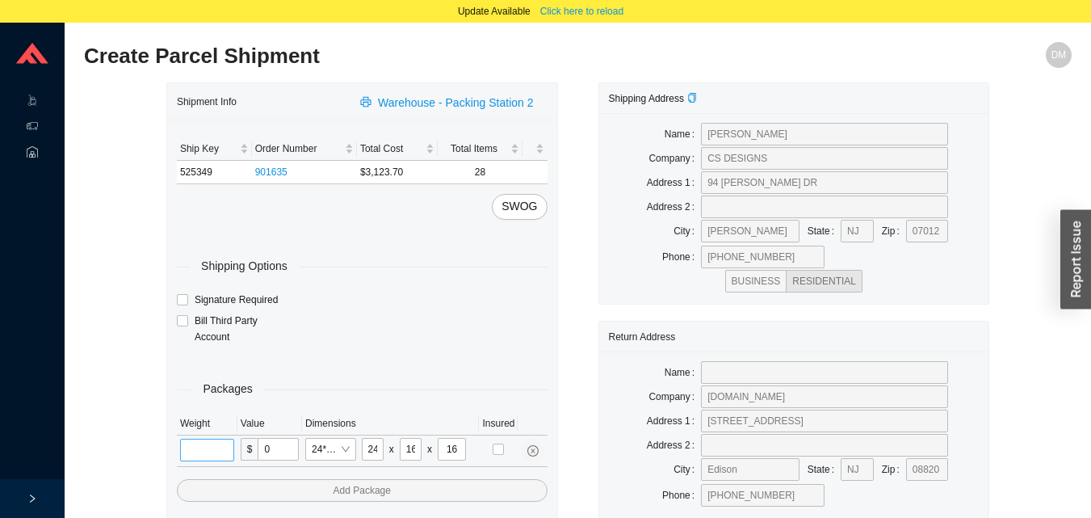
click at [219, 456] on input "tel" at bounding box center [207, 450] width 54 height 23
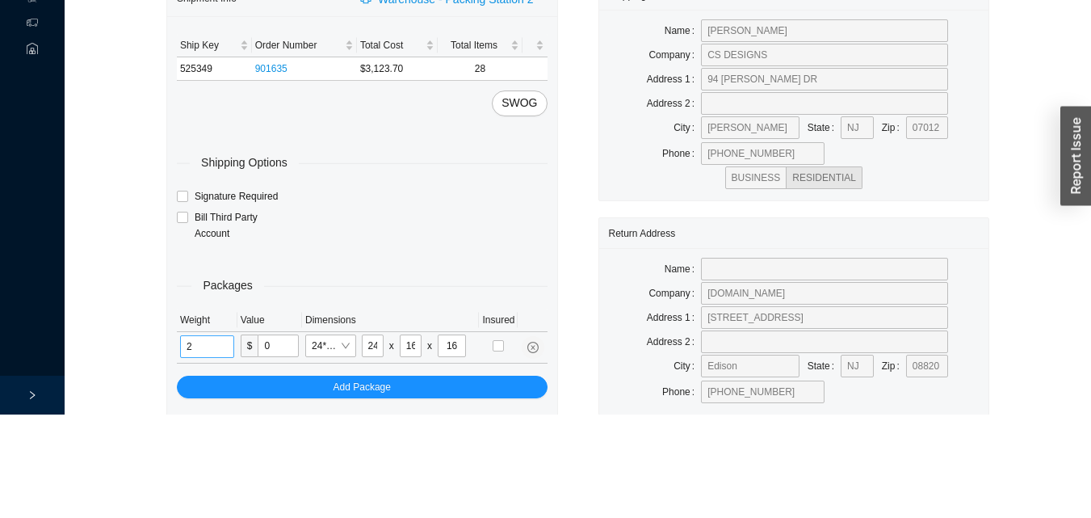
scroll to position [77, 0]
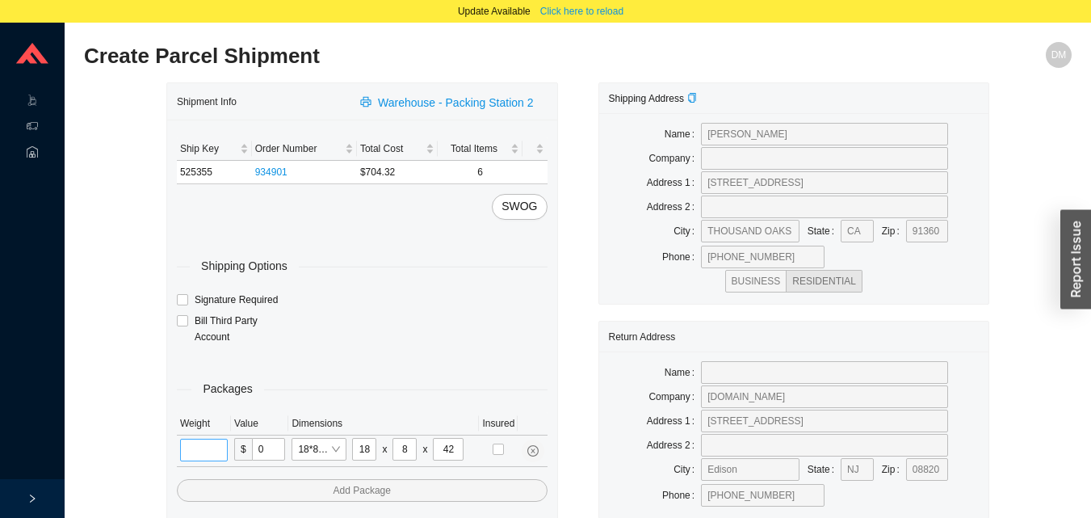
click at [186, 452] on input "tel" at bounding box center [204, 450] width 48 height 23
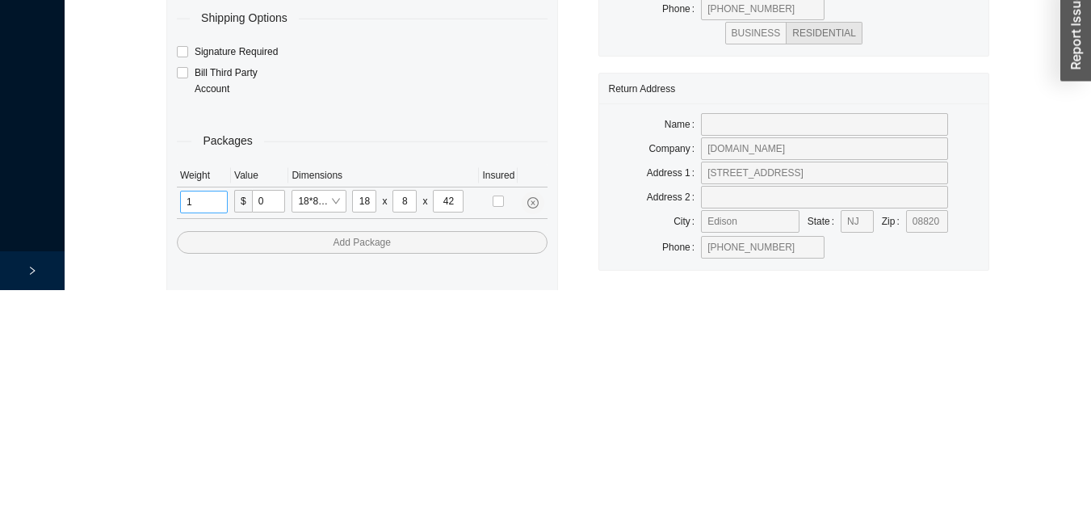
scroll to position [77, 0]
